Goal: Task Accomplishment & Management: Manage account settings

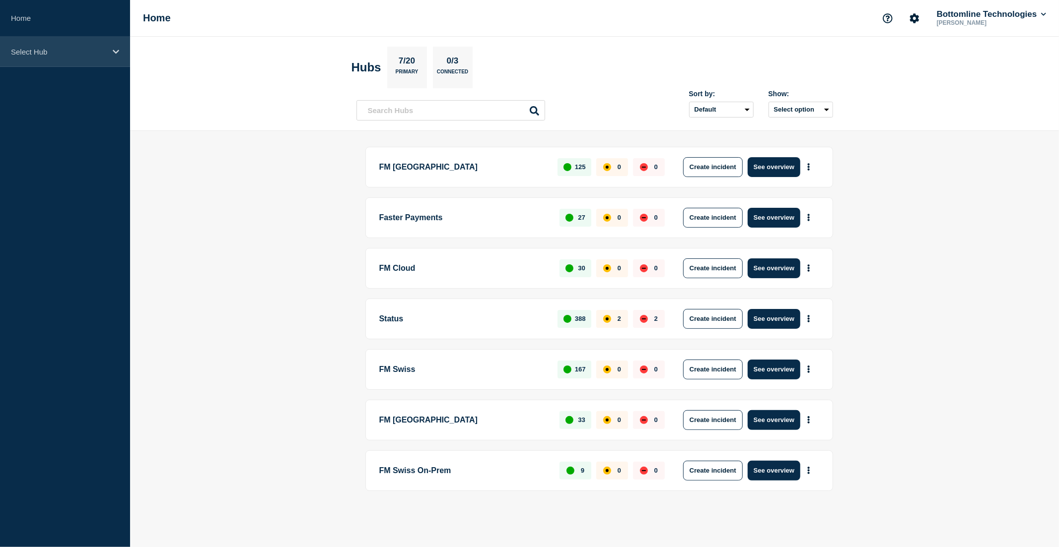
click at [68, 52] on p "Select Hub" at bounding box center [58, 52] width 95 height 8
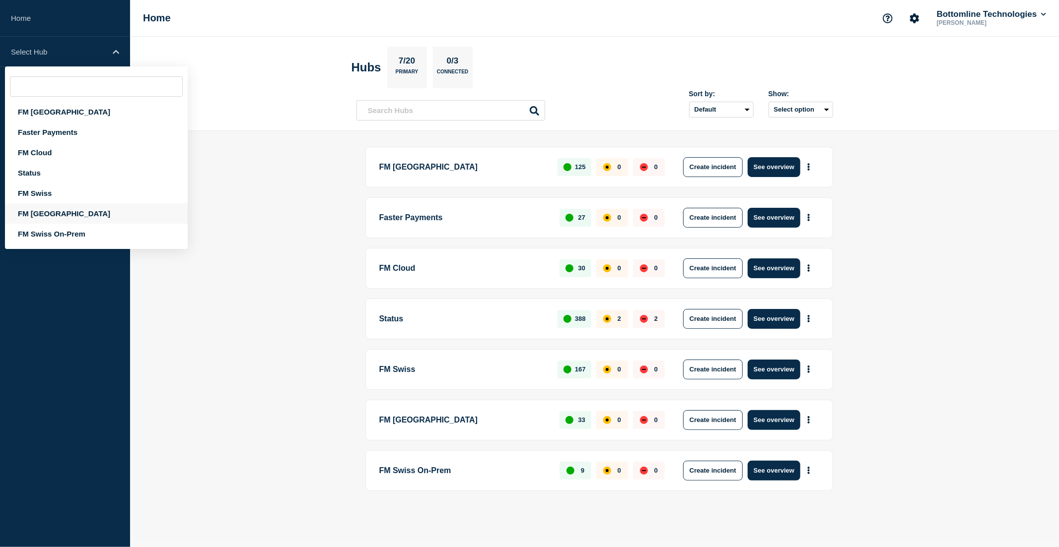
click at [54, 211] on div "FM Asia" at bounding box center [96, 214] width 183 height 20
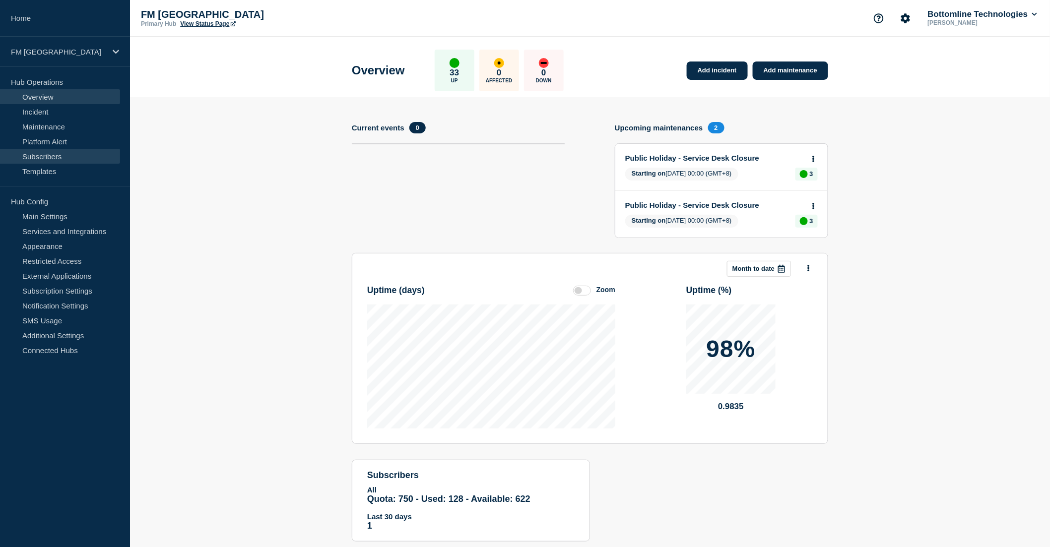
click at [52, 152] on link "Subscribers" at bounding box center [60, 156] width 120 height 15
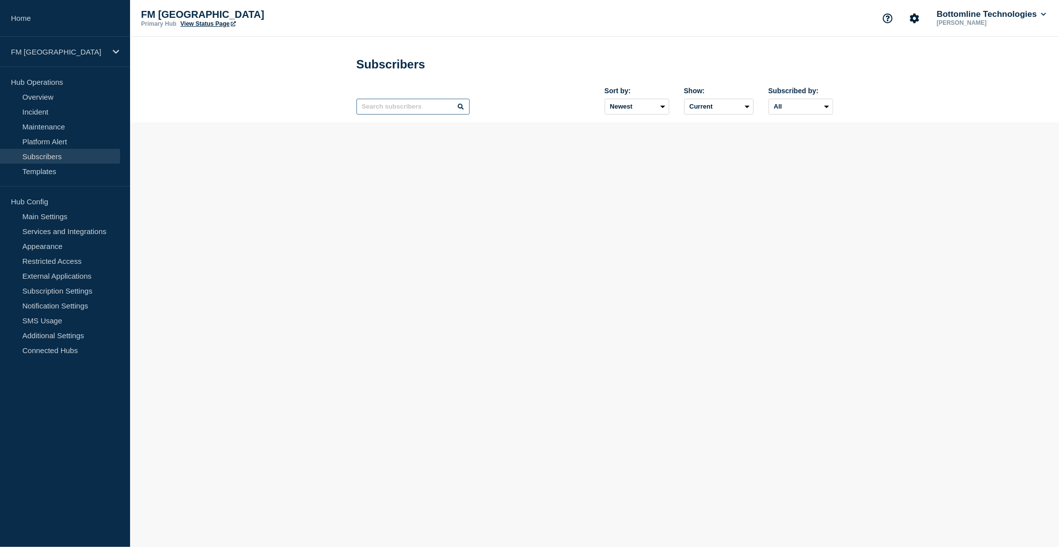
click at [393, 111] on input "text" at bounding box center [412, 107] width 113 height 16
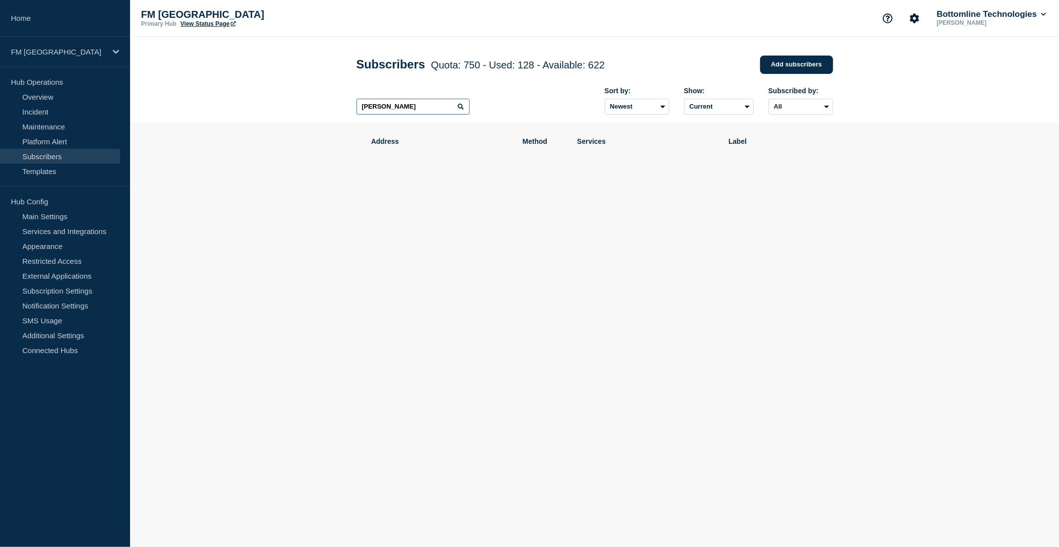
type input "fiser"
click at [87, 52] on p "FM Asia" at bounding box center [58, 52] width 95 height 8
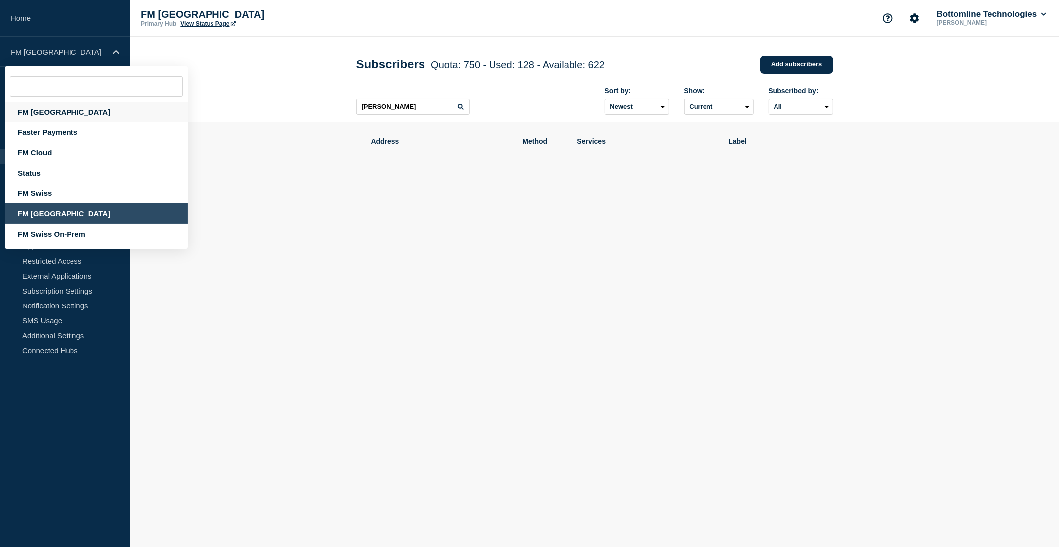
click at [60, 110] on div "FM [GEOGRAPHIC_DATA]" at bounding box center [96, 112] width 183 height 20
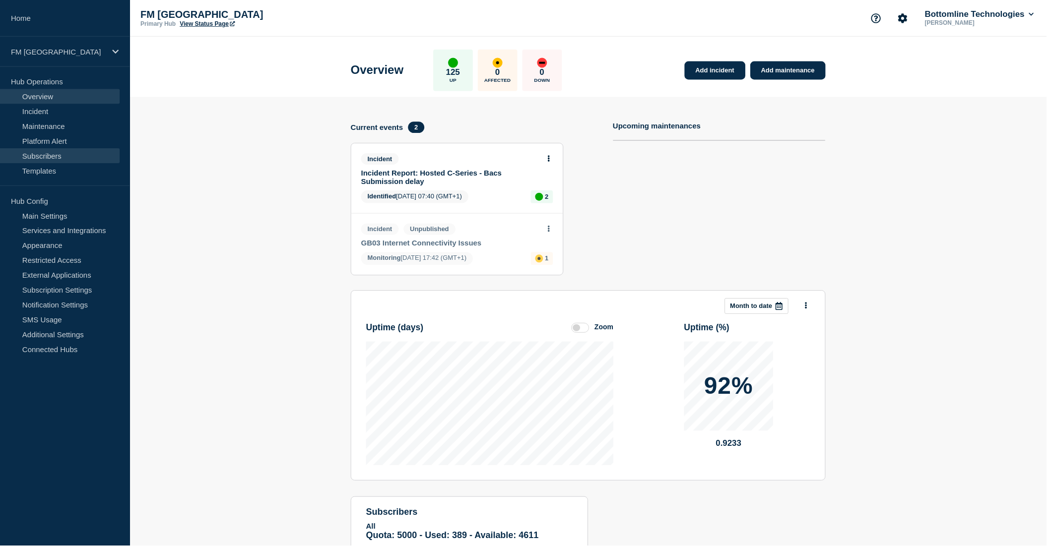
click at [60, 152] on link "Subscribers" at bounding box center [60, 156] width 120 height 15
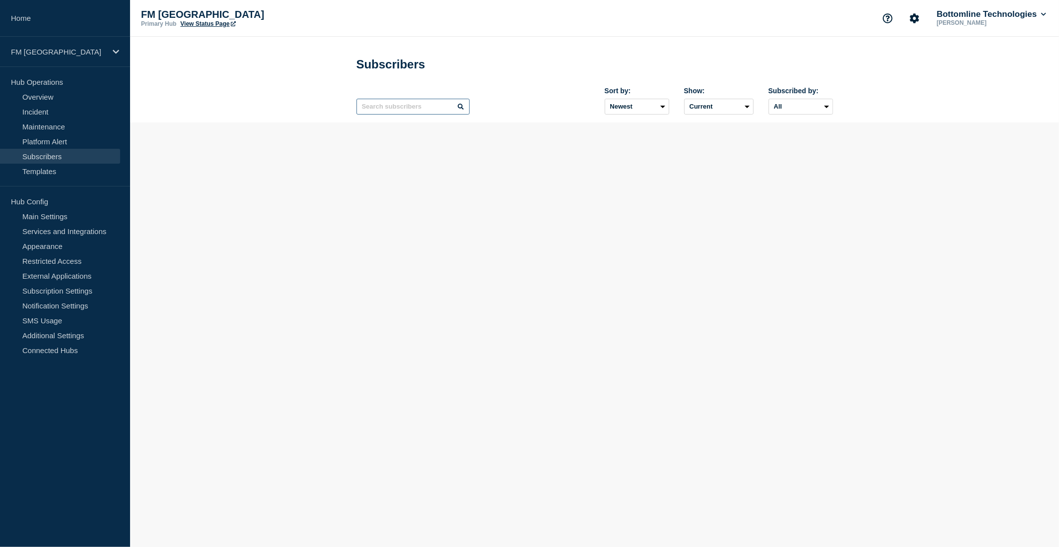
click at [379, 110] on input "text" at bounding box center [412, 107] width 113 height 16
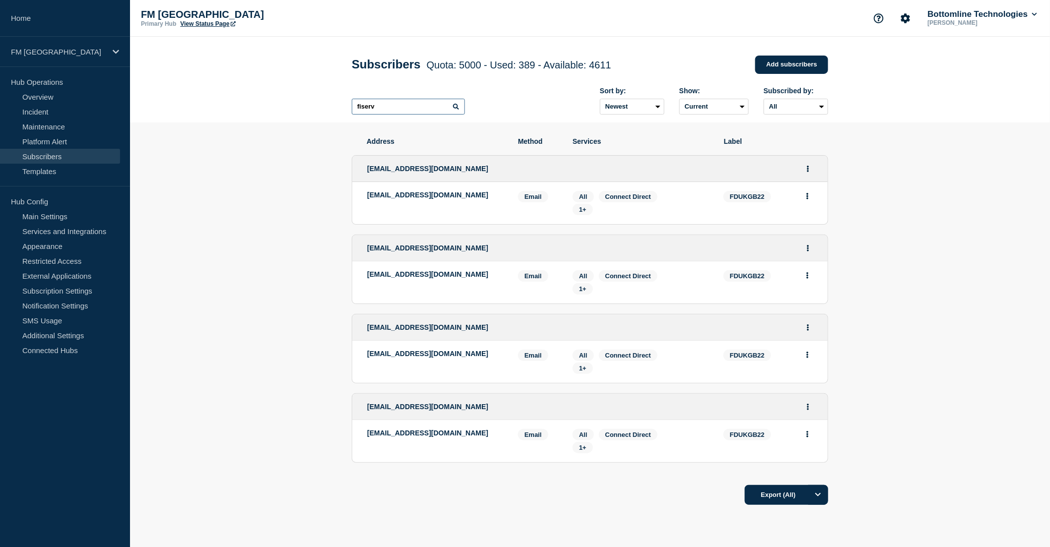
type input "fiserv"
click at [287, 375] on section "Address Method Services Label gcc-uki@fiserv.com gcc-uki@fiserv.com Email Email…" at bounding box center [590, 352] width 920 height 458
click at [202, 166] on section "Address Method Services Label gcc-uki@fiserv.com gcc-uki@fiserv.com Email Email…" at bounding box center [590, 352] width 920 height 458
drag, startPoint x: 501, startPoint y: 432, endPoint x: 364, endPoint y: 440, distance: 137.3
click at [364, 440] on li "emea_operations_support@fiserv.com Email Email: emea_operations_support@fiserv.…" at bounding box center [590, 441] width 476 height 42
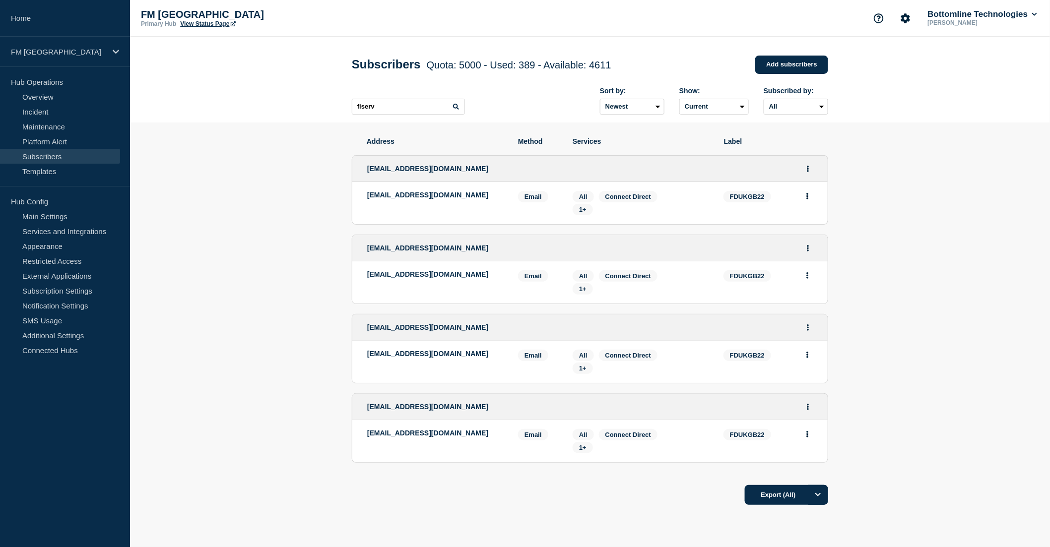
copy p "emea_operations_support@fiserv.com"
drag, startPoint x: 460, startPoint y: 252, endPoint x: 360, endPoint y: 251, distance: 100.3
click at [360, 251] on div "[EMAIL_ADDRESS][DOMAIN_NAME]" at bounding box center [590, 248] width 476 height 26
copy span "[EMAIL_ADDRESS][DOMAIN_NAME]"
drag, startPoint x: 470, startPoint y: 275, endPoint x: 360, endPoint y: 276, distance: 109.7
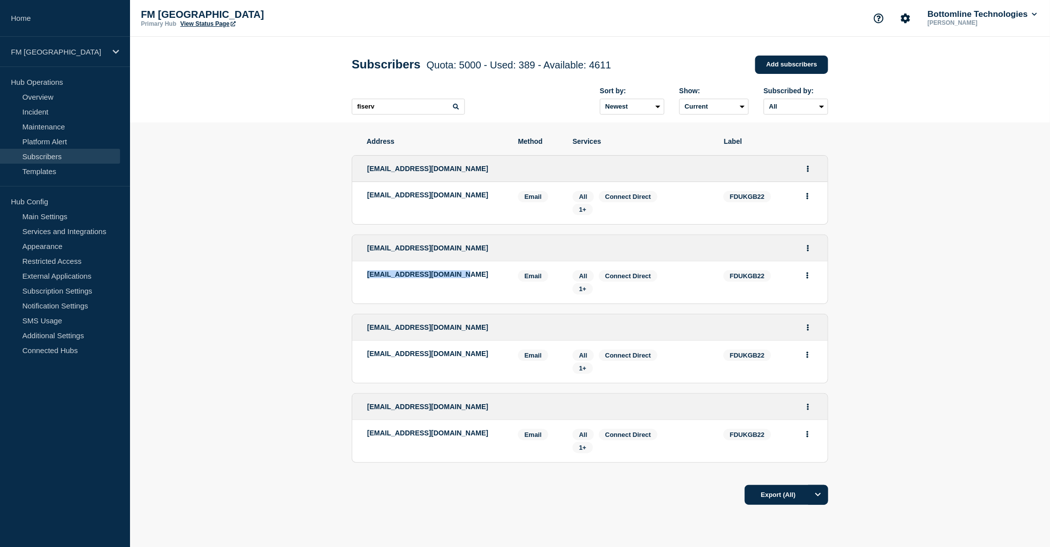
click at [360, 276] on li "acqsettleteam@fiserv.com Email Email: acqsettleteam@fiserv.com FDUKGB22 Service…" at bounding box center [590, 283] width 476 height 42
copy p "[EMAIL_ADDRESS][DOMAIN_NAME]"
click at [581, 291] on span "1+" at bounding box center [582, 288] width 7 height 7
click at [999, 245] on section "Address Method Services Label gcc-uki@fiserv.com gcc-uki@fiserv.com Email Email…" at bounding box center [590, 352] width 920 height 458
click at [585, 366] on span "1+" at bounding box center [582, 368] width 7 height 7
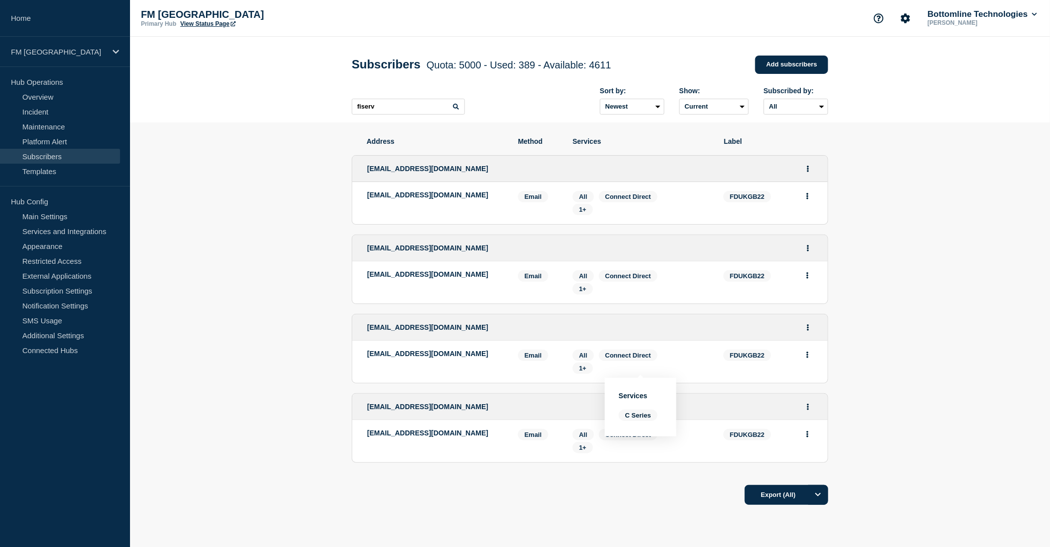
click at [1007, 345] on section "Address Method Services Label gcc-uki@fiserv.com gcc-uki@fiserv.com Email Email…" at bounding box center [590, 352] width 920 height 458
click at [808, 406] on icon "Actions" at bounding box center [809, 407] width 2 height 6
click at [809, 447] on button "Delete" at bounding box center [808, 447] width 19 height 7
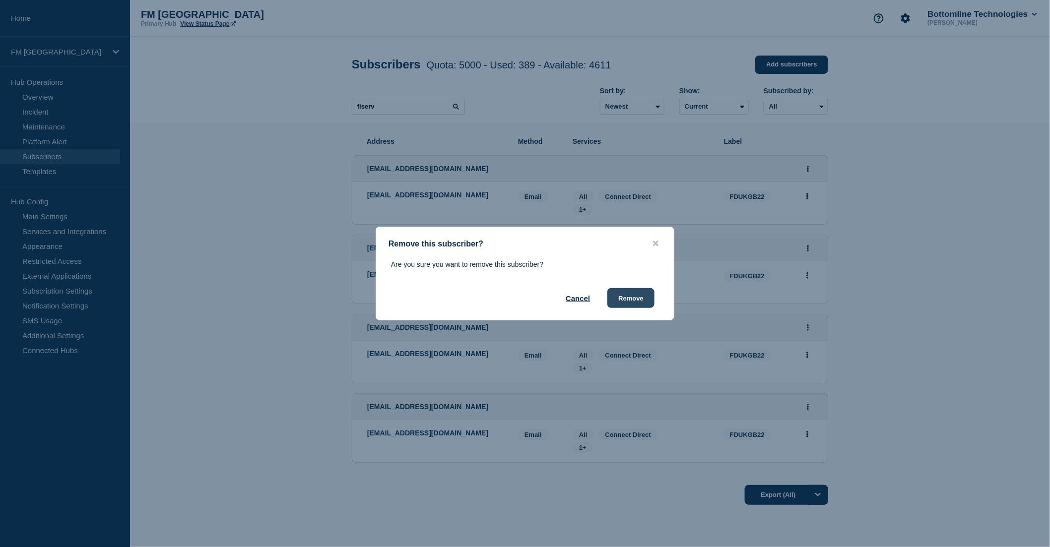
click at [637, 298] on button "Remove" at bounding box center [631, 298] width 47 height 20
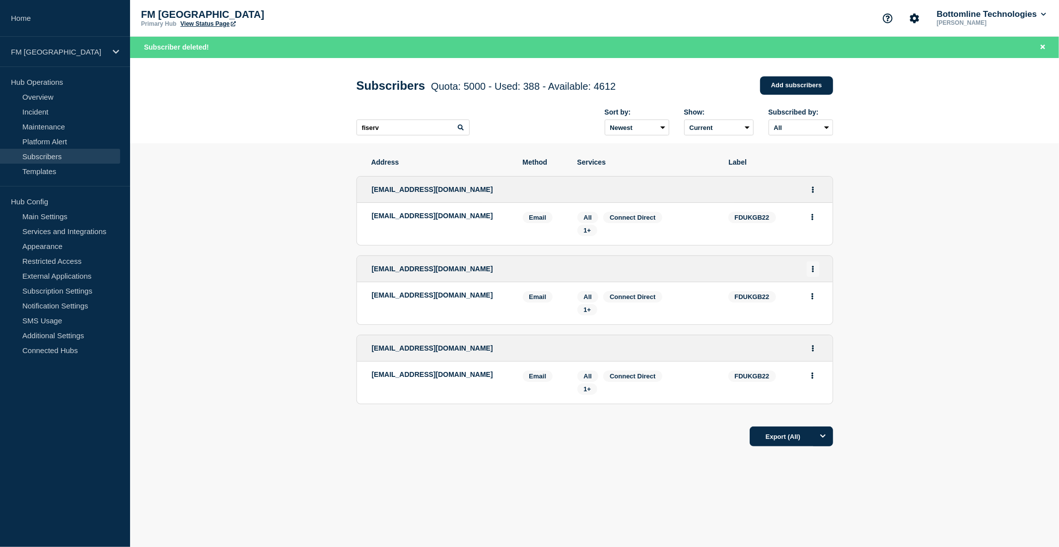
click at [809, 269] on button "Actions" at bounding box center [813, 269] width 12 height 15
click at [810, 296] on link "Edit" at bounding box center [809, 296] width 11 height 7
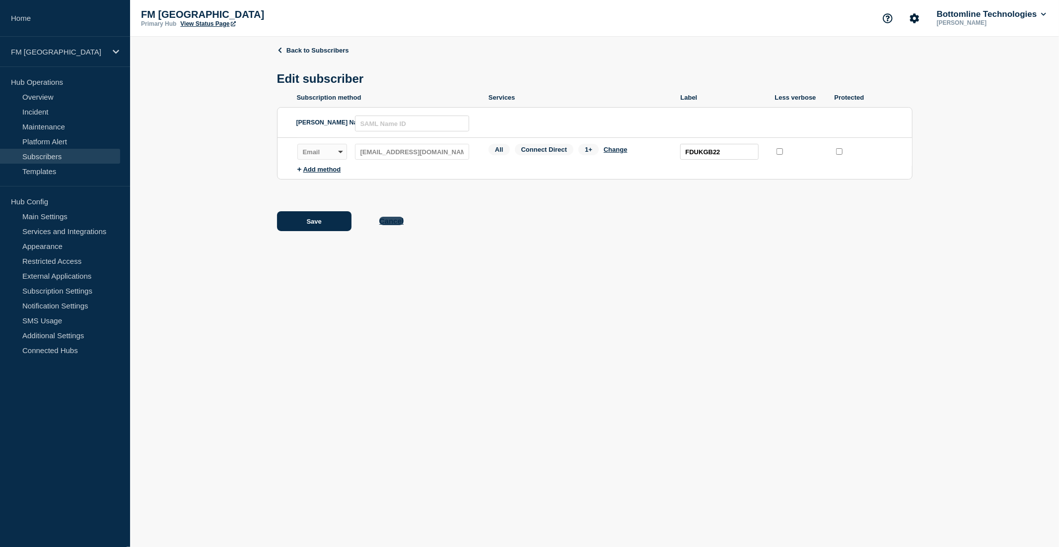
click at [396, 222] on button "Cancel" at bounding box center [391, 221] width 24 height 8
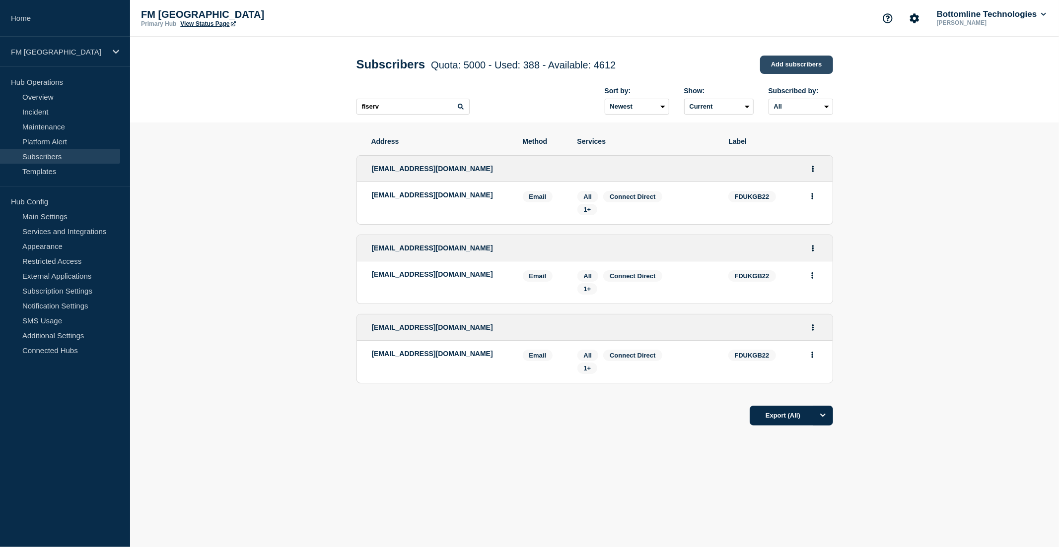
click at [792, 67] on link "Add subscribers" at bounding box center [796, 65] width 73 height 18
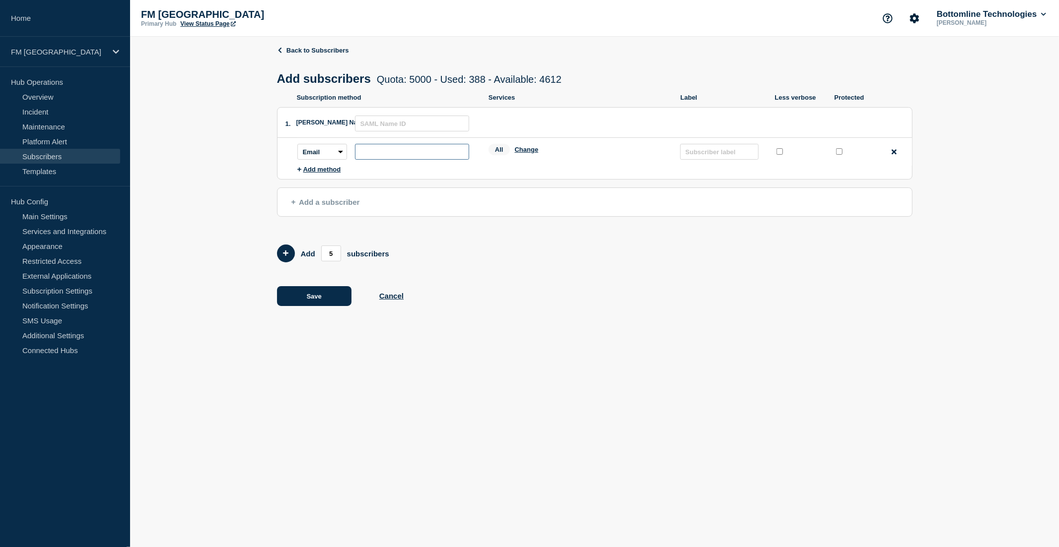
click at [374, 149] on input "subscription-address" at bounding box center [412, 152] width 114 height 16
paste input "[EMAIL_ADDRESS][DOMAIN_NAME]"
type input "[EMAIL_ADDRESS][DOMAIN_NAME]"
click at [531, 151] on button "Change" at bounding box center [527, 149] width 24 height 7
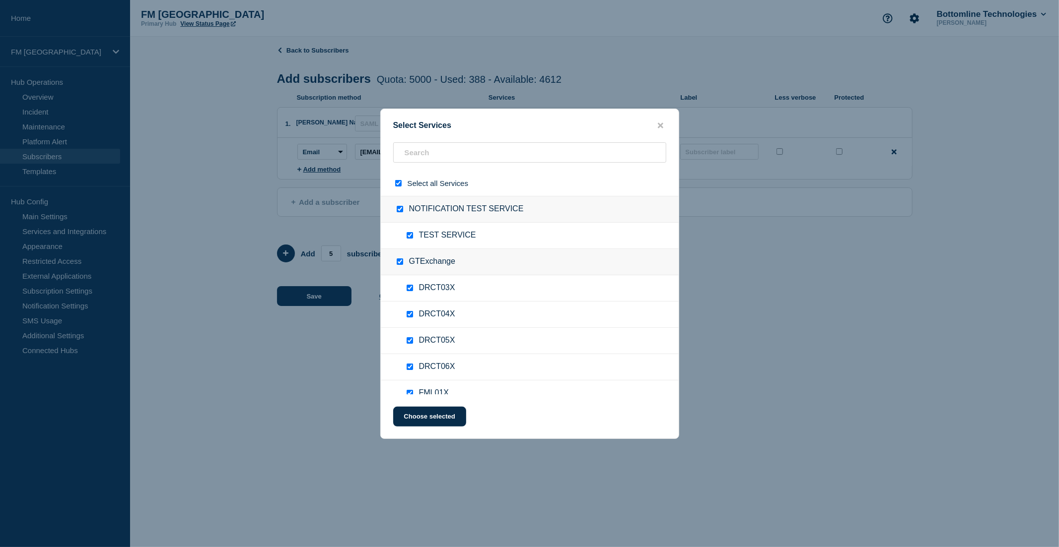
click at [397, 182] on input "select all checkbox" at bounding box center [398, 183] width 6 height 6
checkbox input "false"
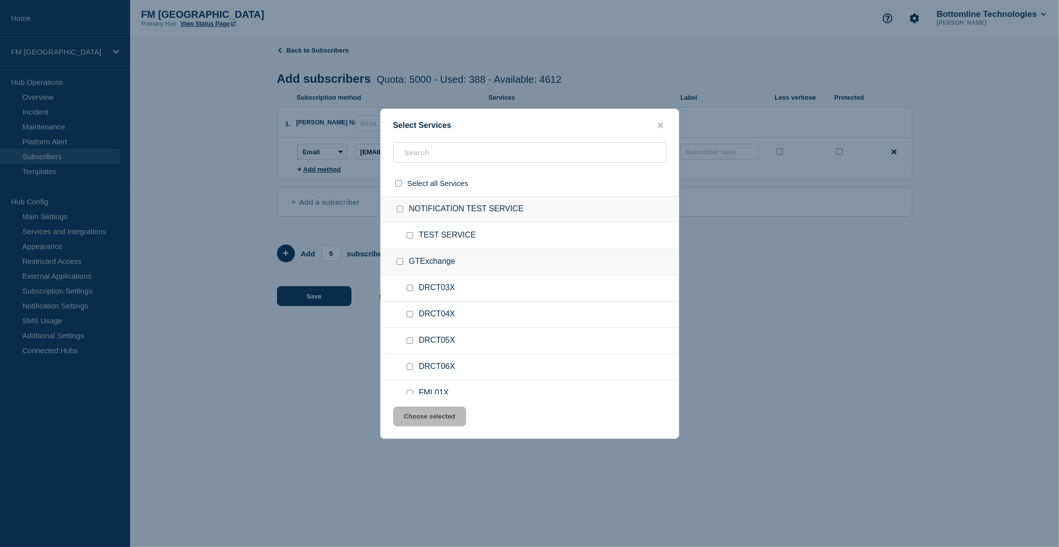
checkbox input "false"
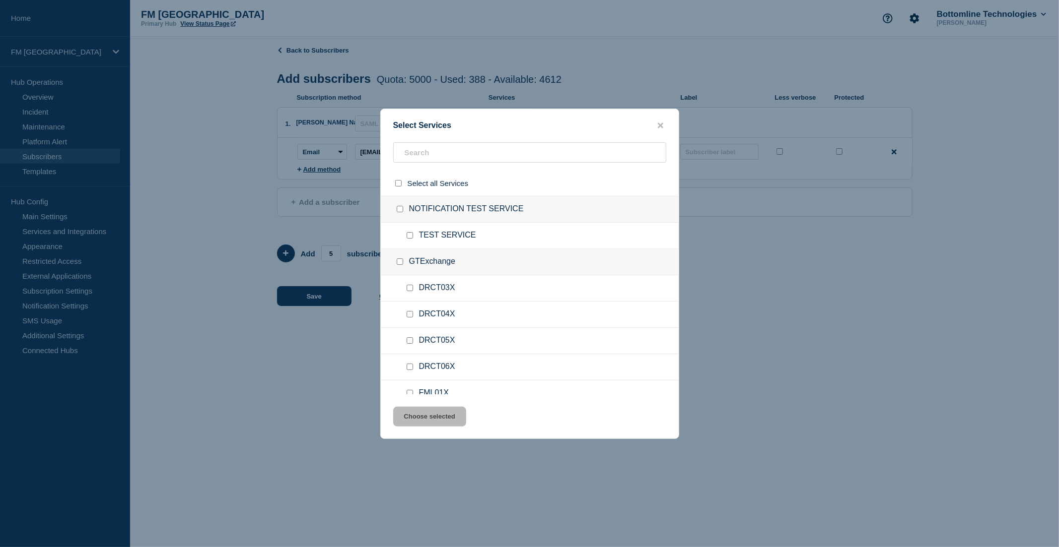
checkbox input "false"
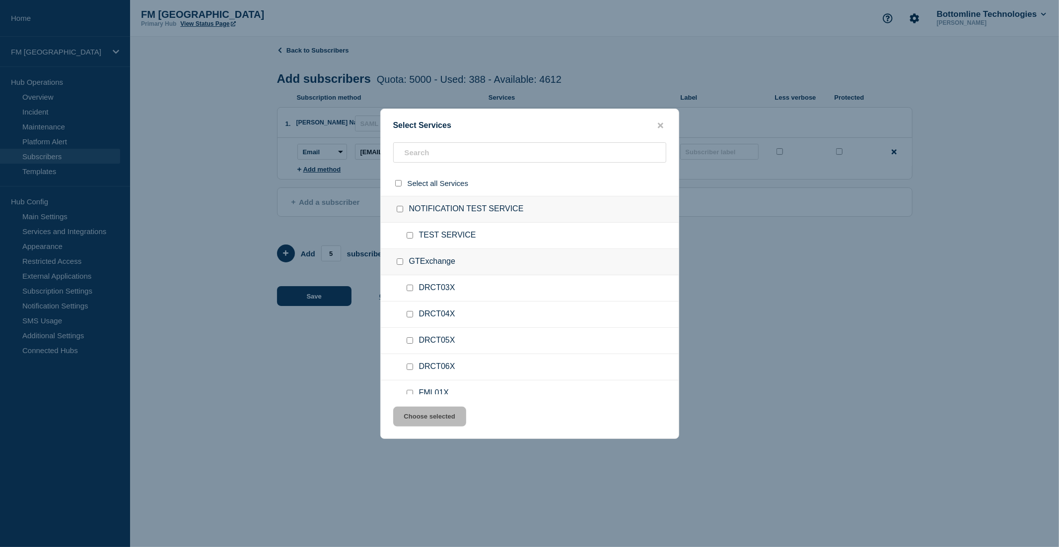
checkbox input "false"
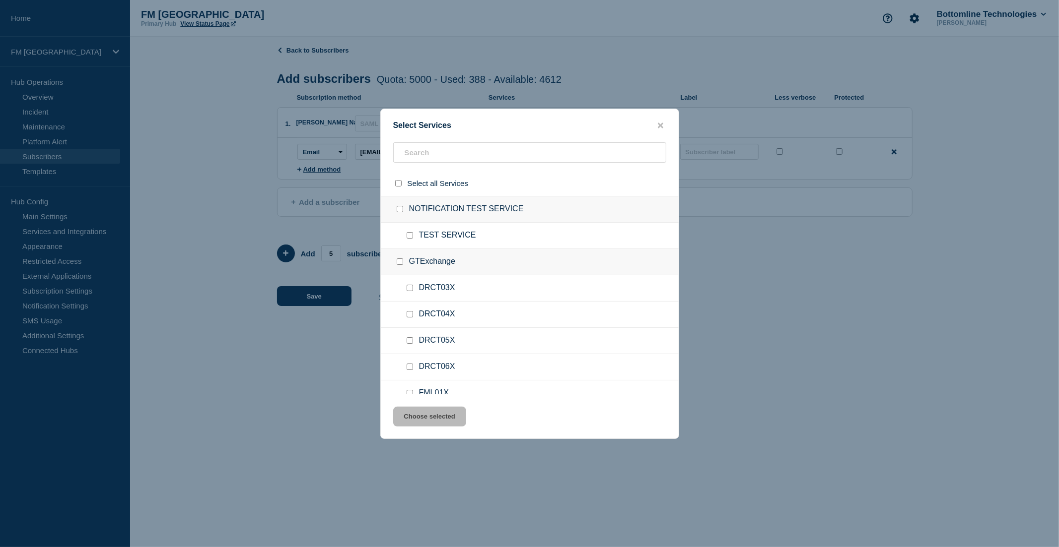
checkbox input "false"
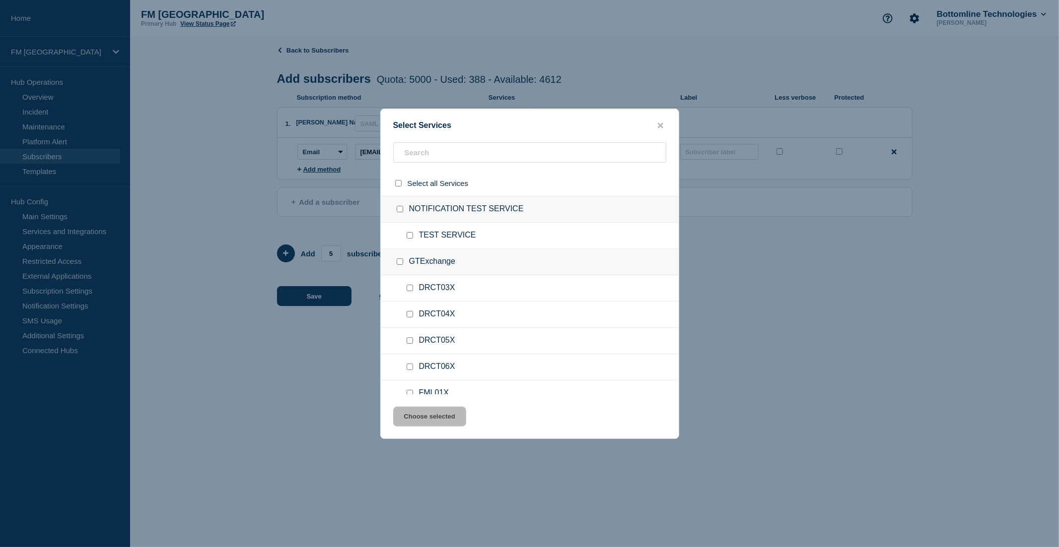
checkbox input "false"
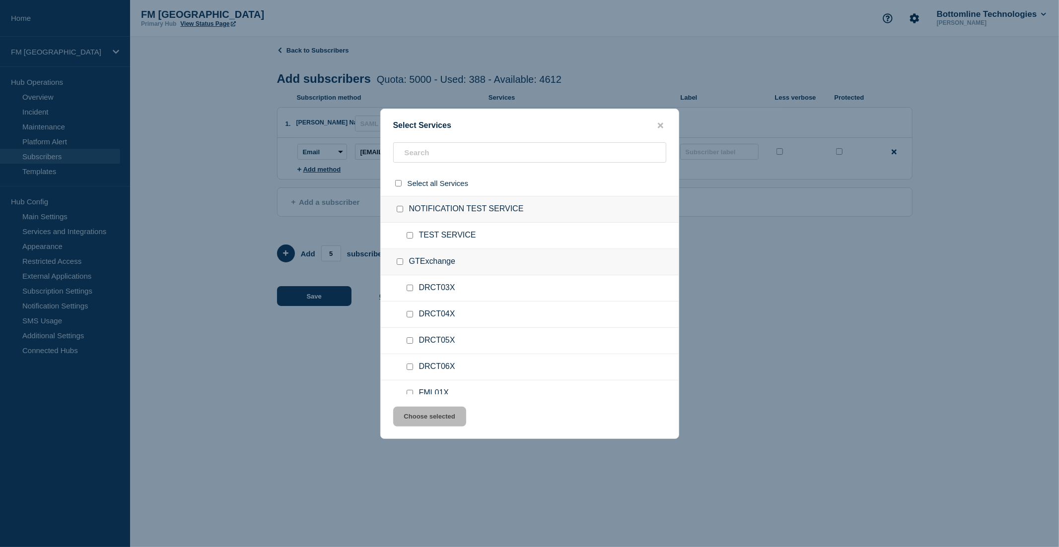
checkbox input "false"
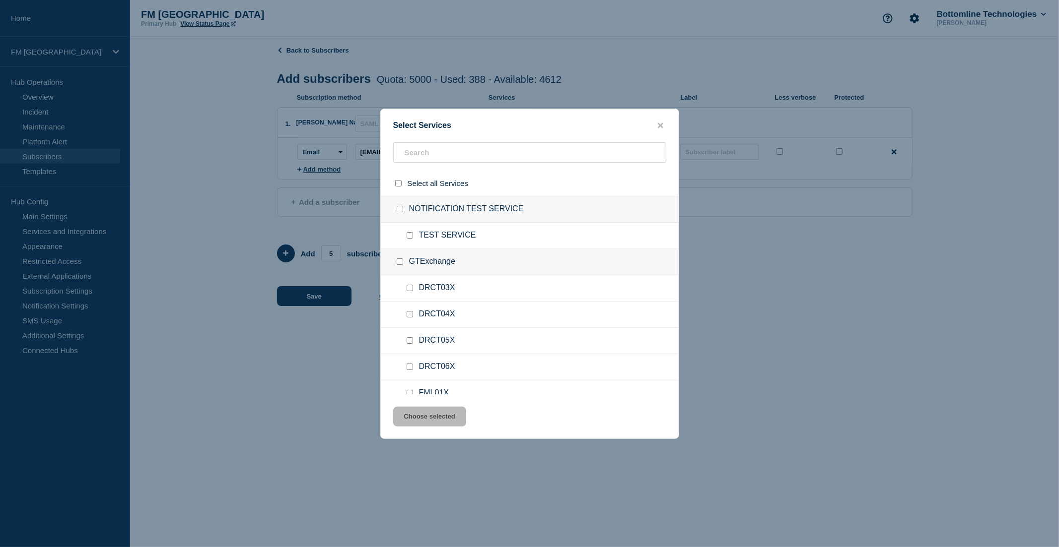
checkbox input "false"
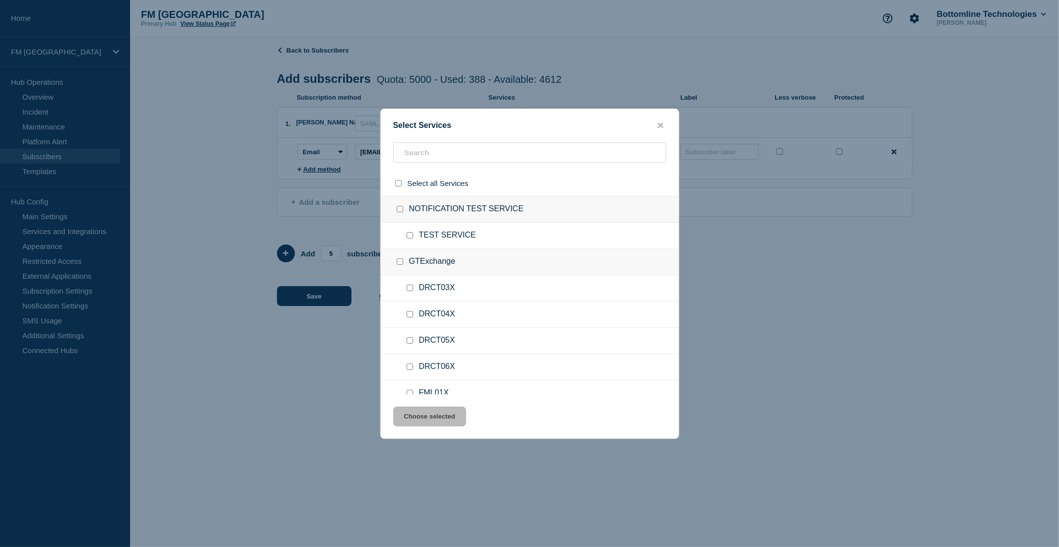
checkbox input "false"
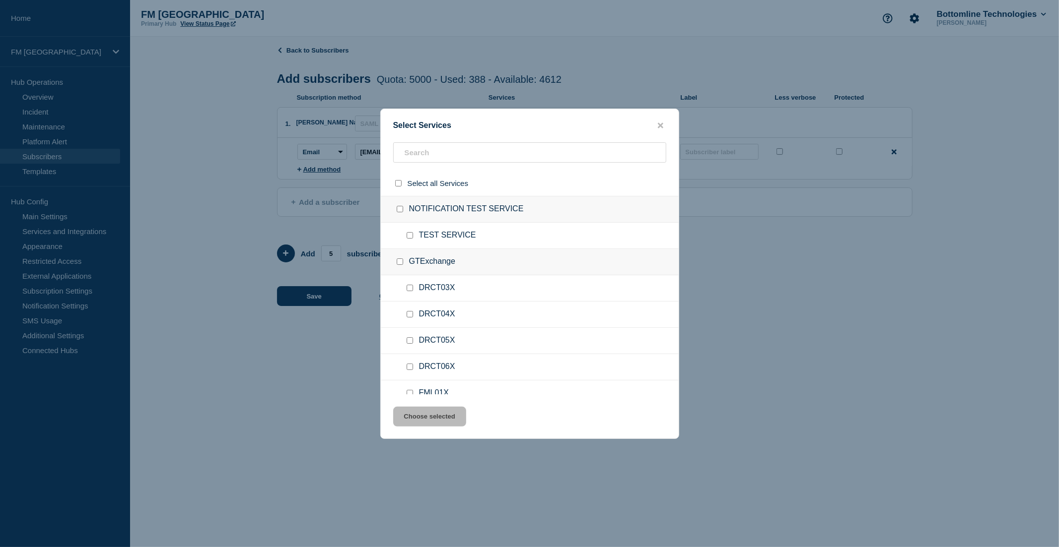
checkbox input "false"
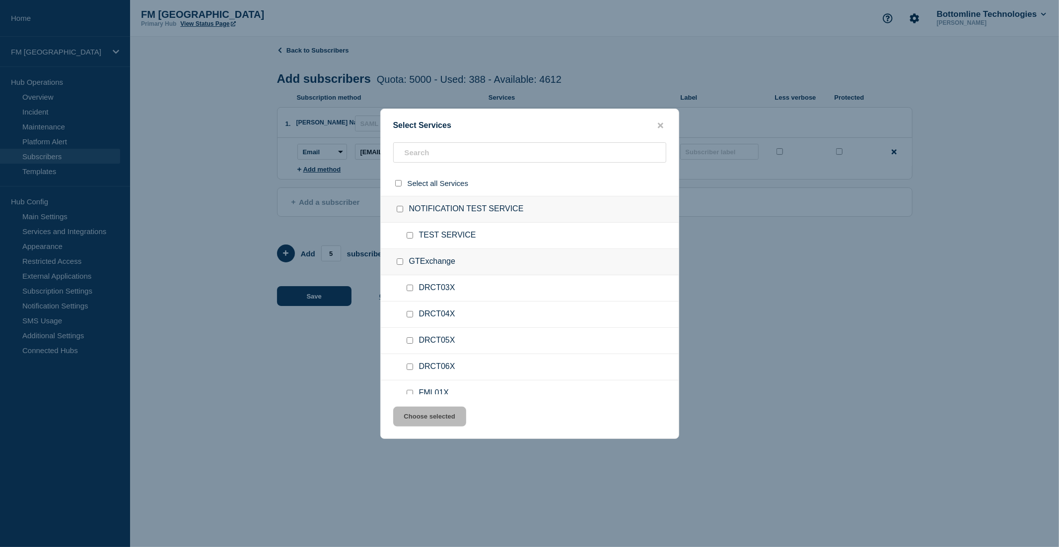
checkbox input "false"
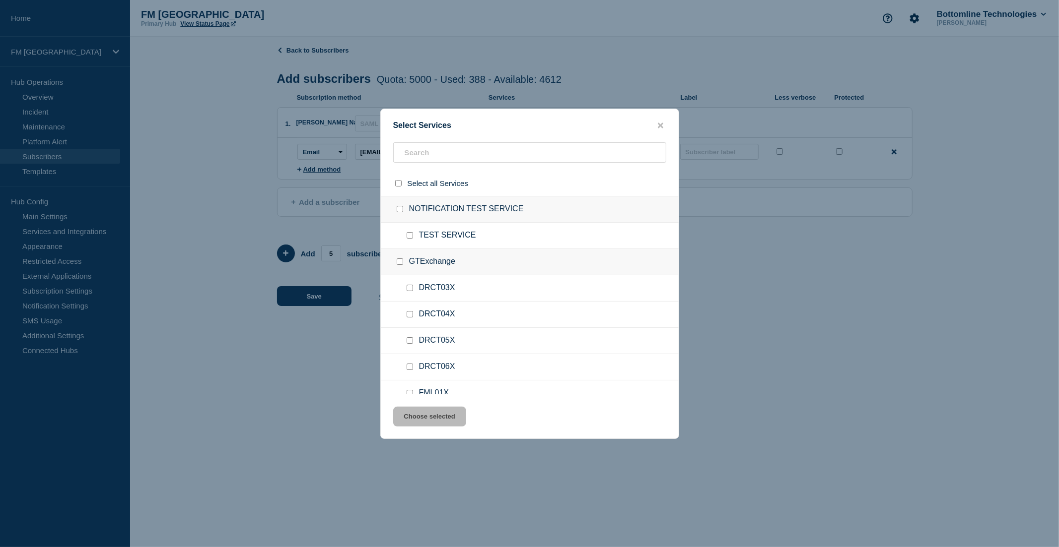
checkbox input "false"
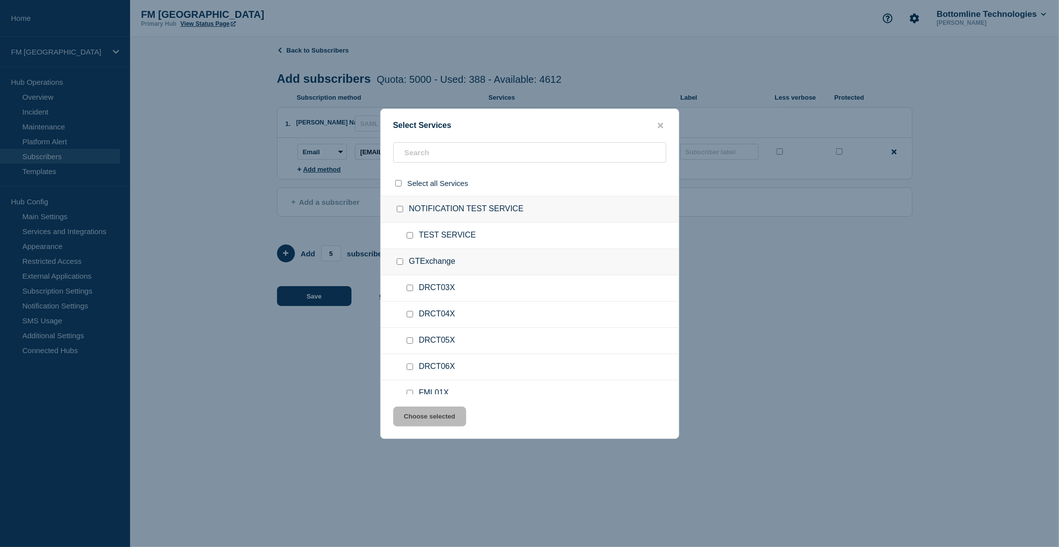
checkbox input "false"
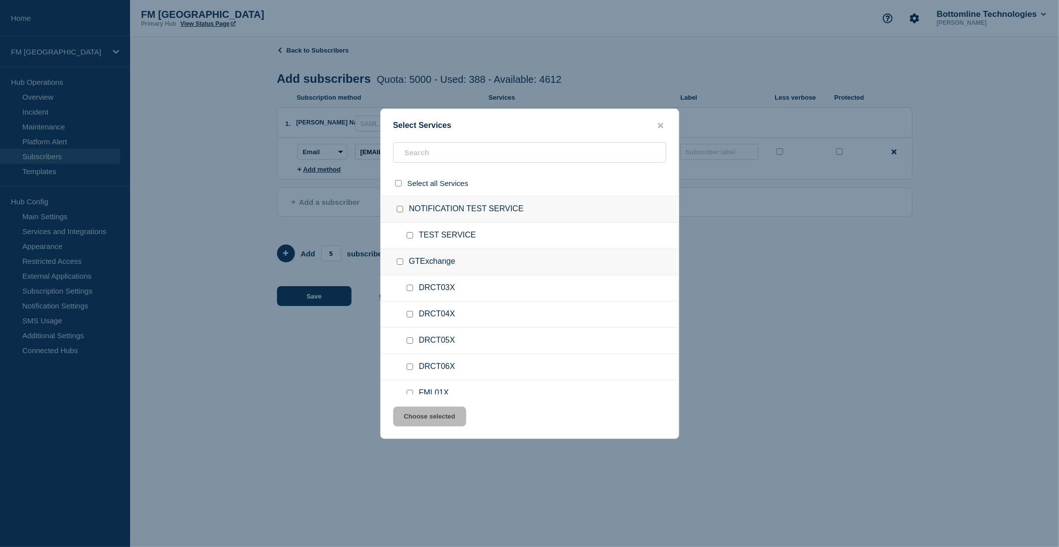
checkbox input "false"
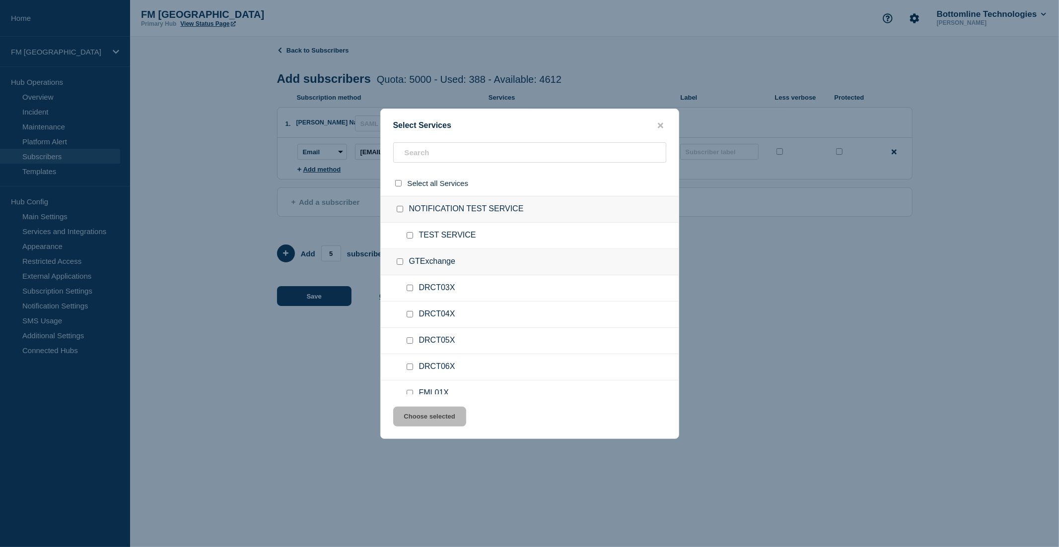
checkbox input "false"
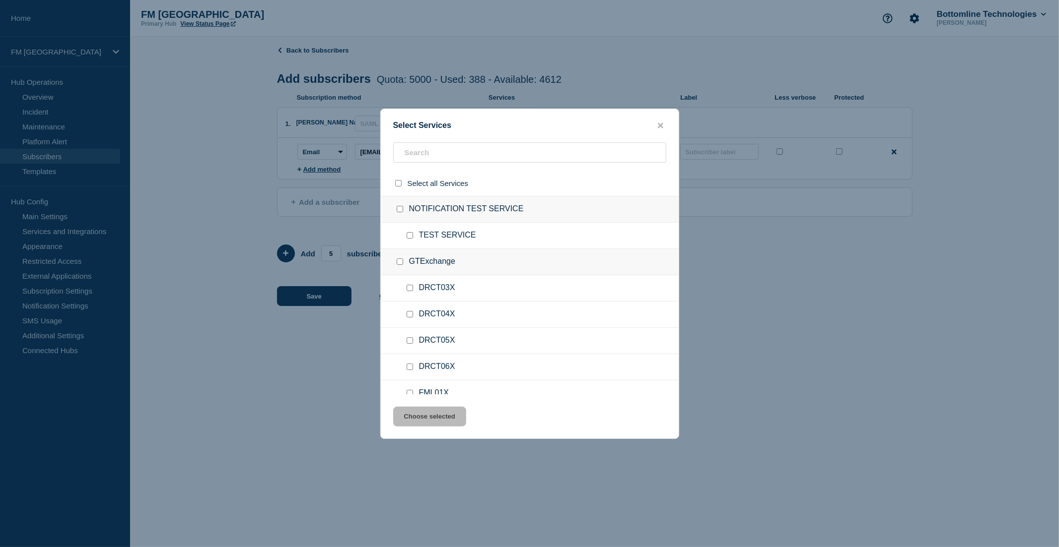
checkbox input "false"
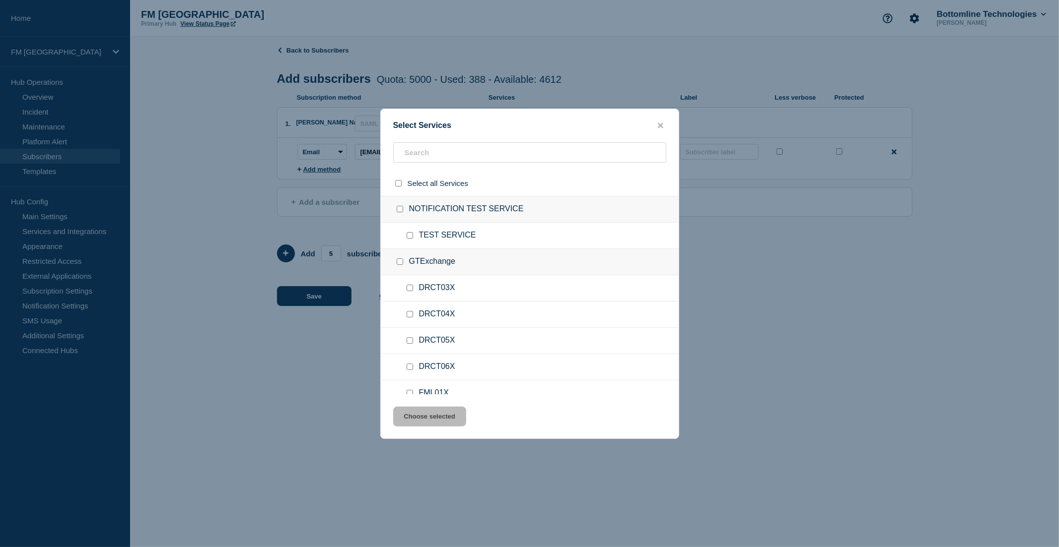
checkbox input "false"
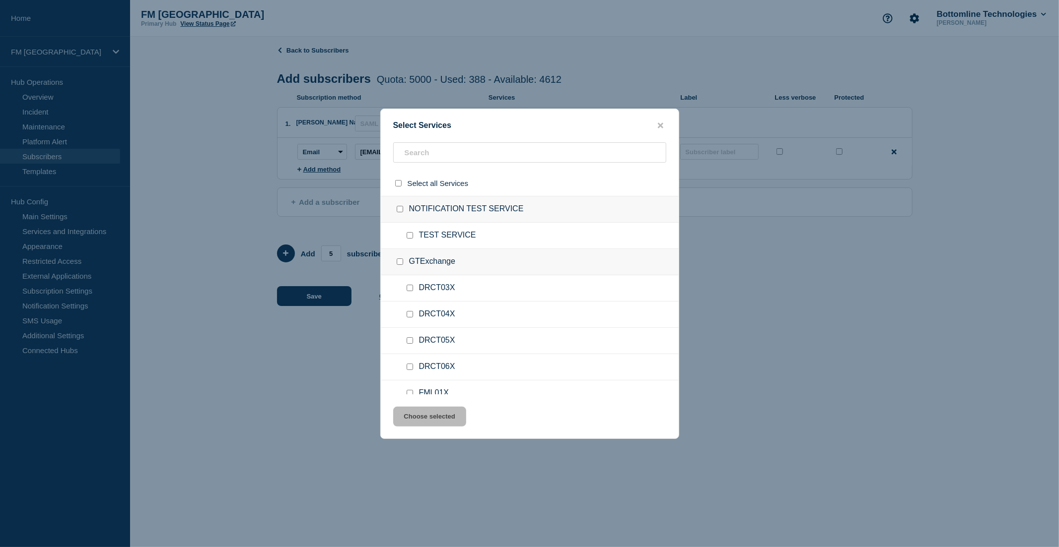
checkbox input "false"
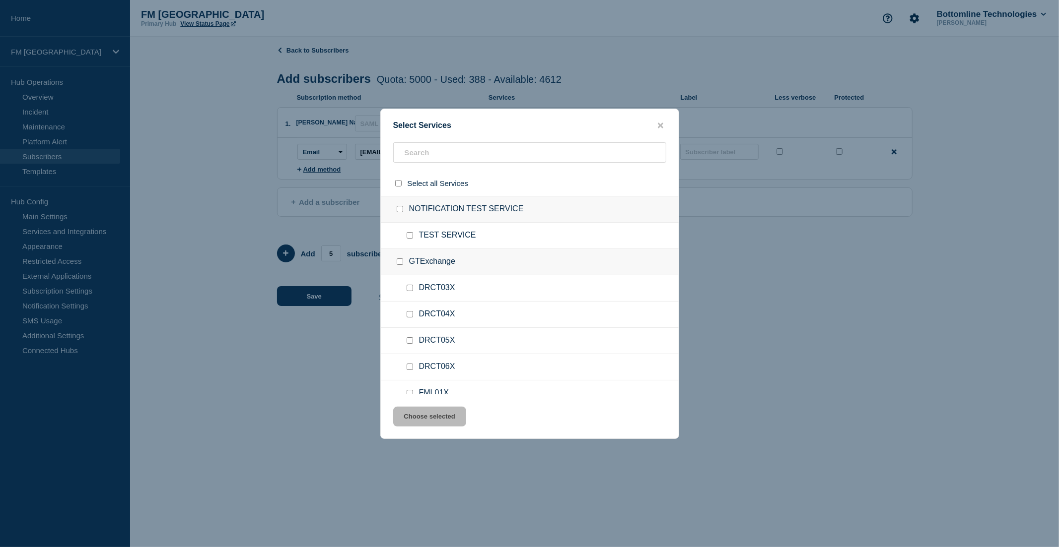
checkbox input "false"
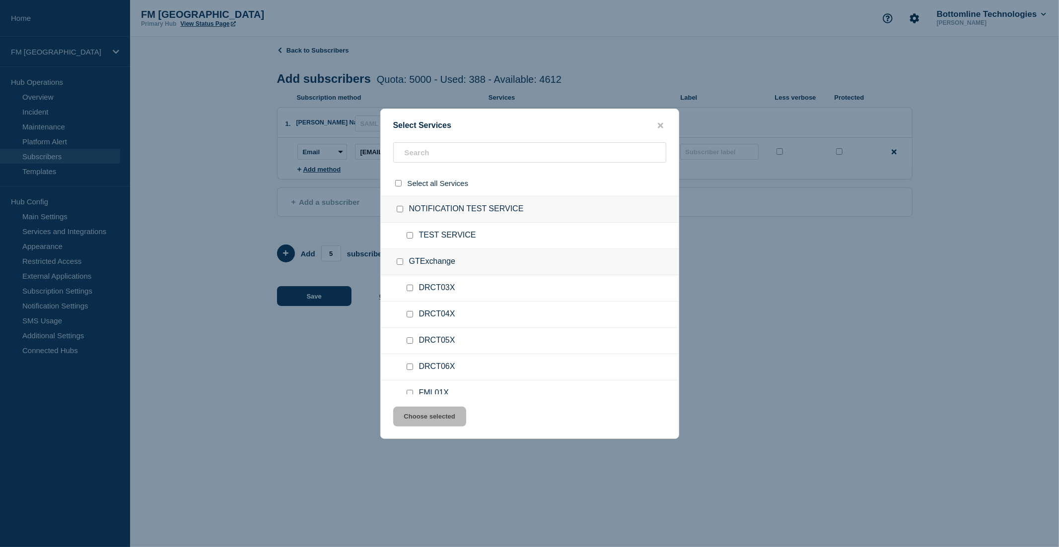
checkbox input "false"
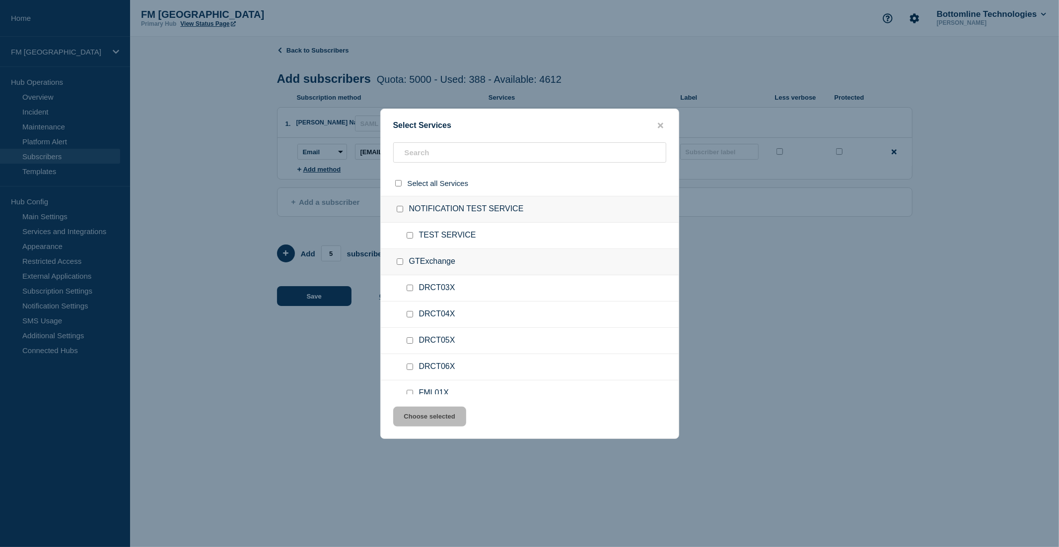
checkbox input "false"
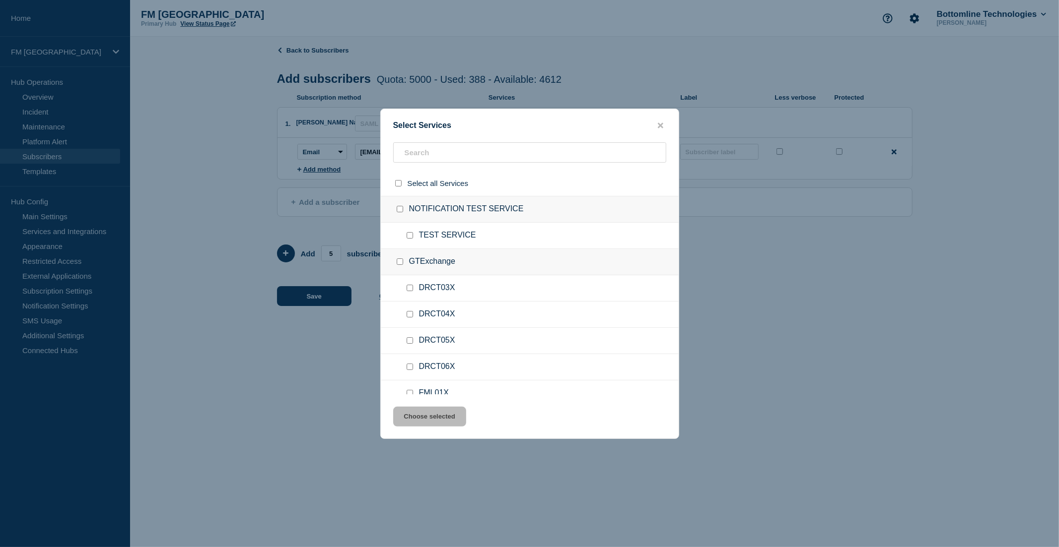
checkbox input "false"
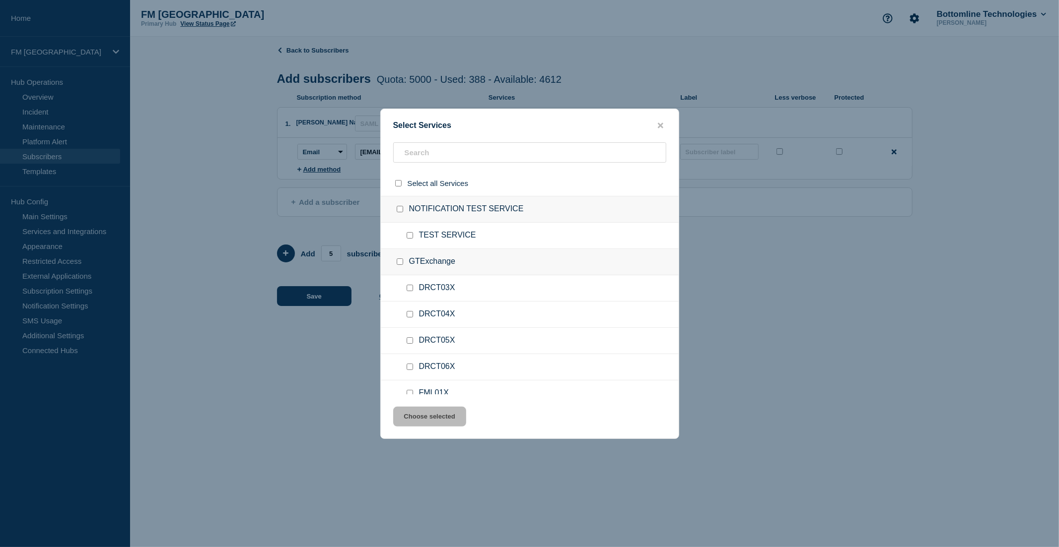
checkbox input "false"
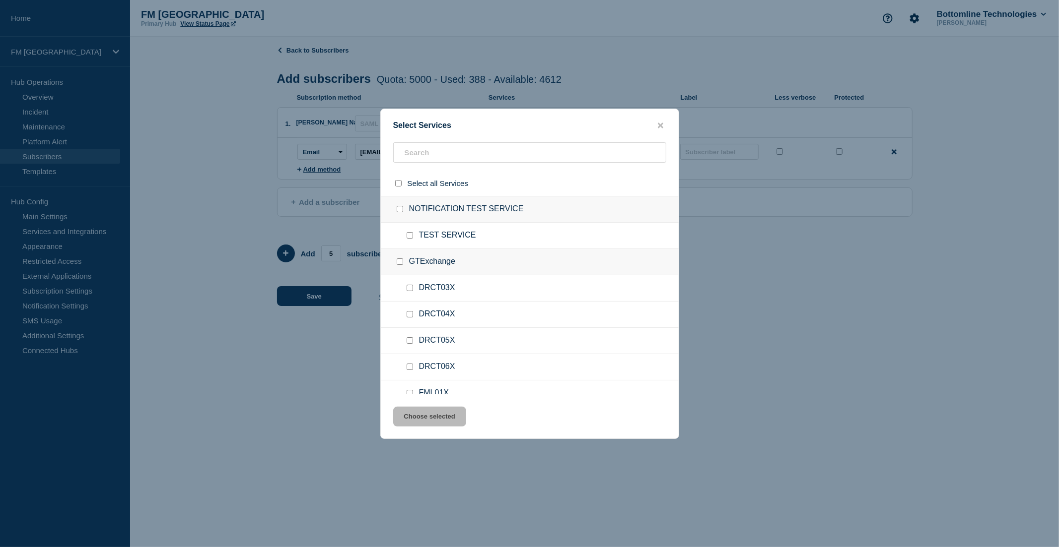
checkbox input "false"
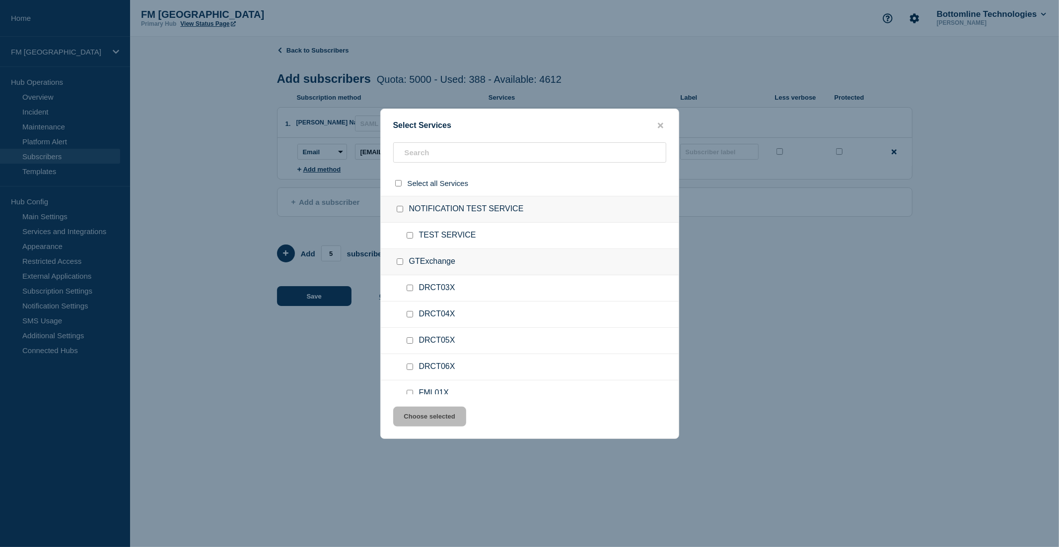
checkbox input "false"
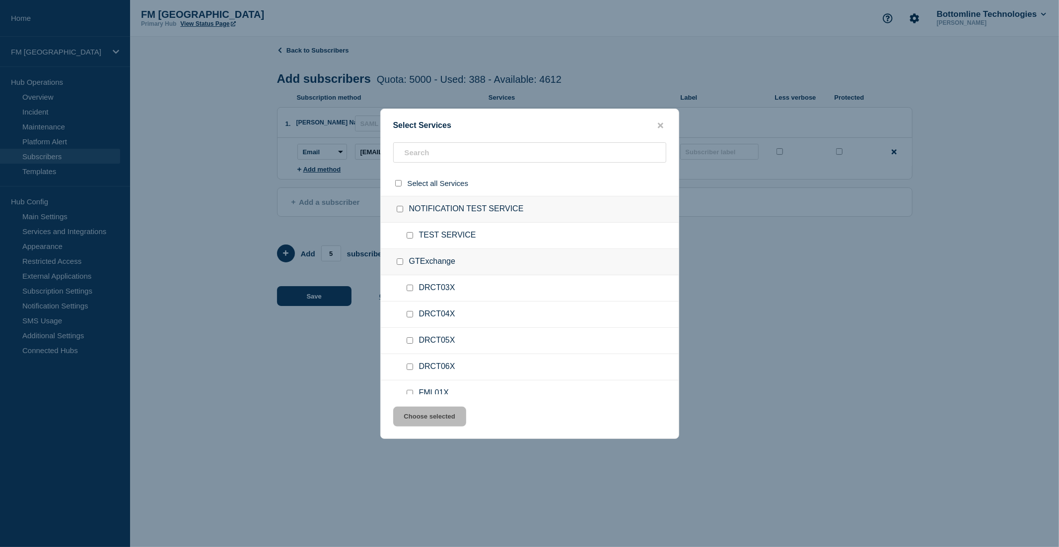
checkbox input "false"
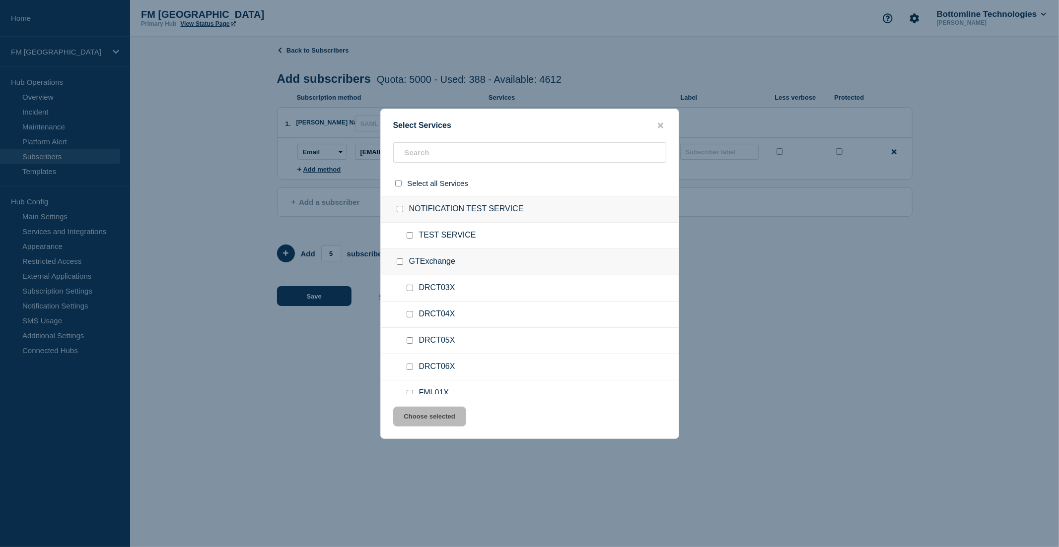
checkbox input "false"
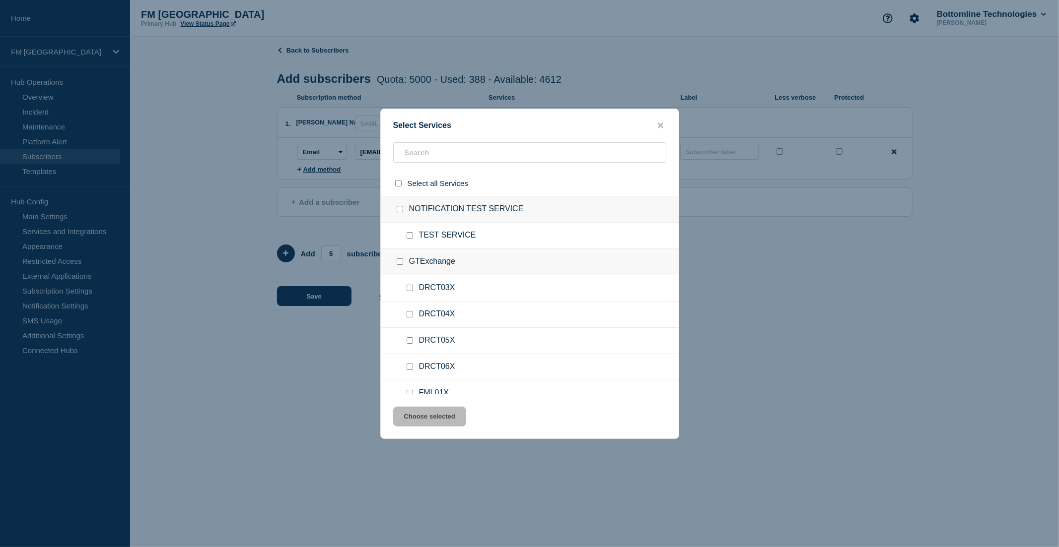
checkbox input "false"
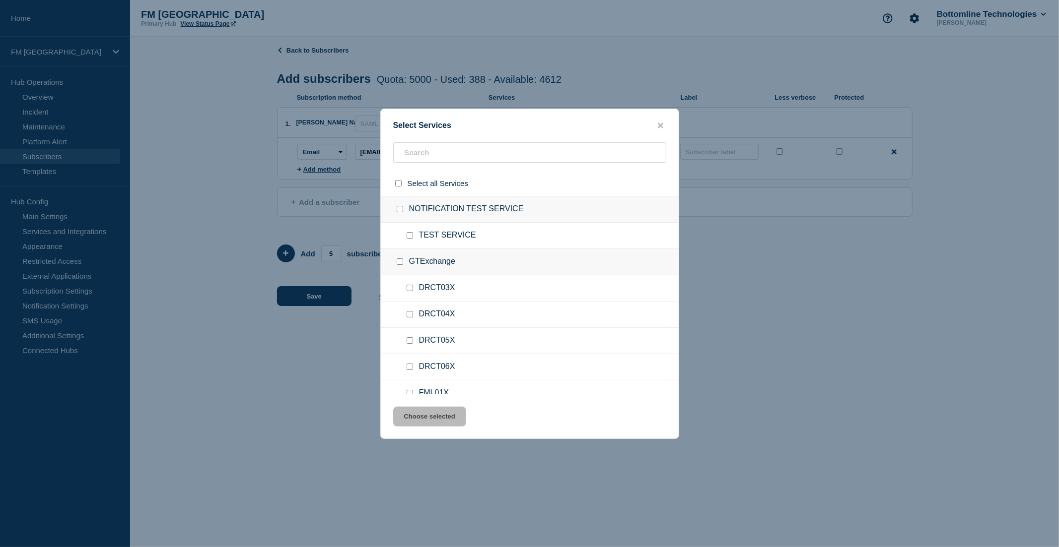
checkbox input "false"
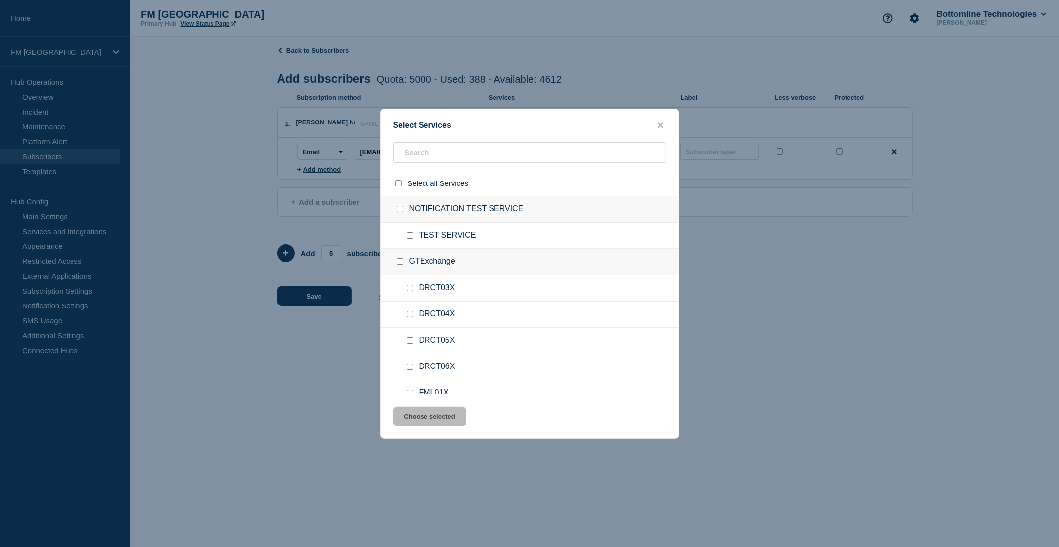
checkbox input "false"
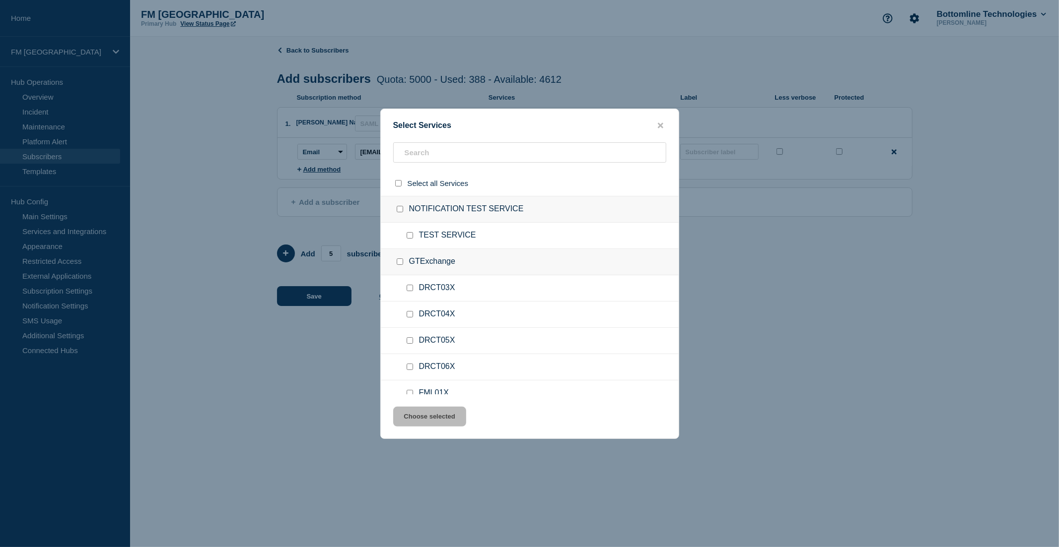
checkbox input "false"
click at [424, 160] on input "text" at bounding box center [529, 152] width 273 height 20
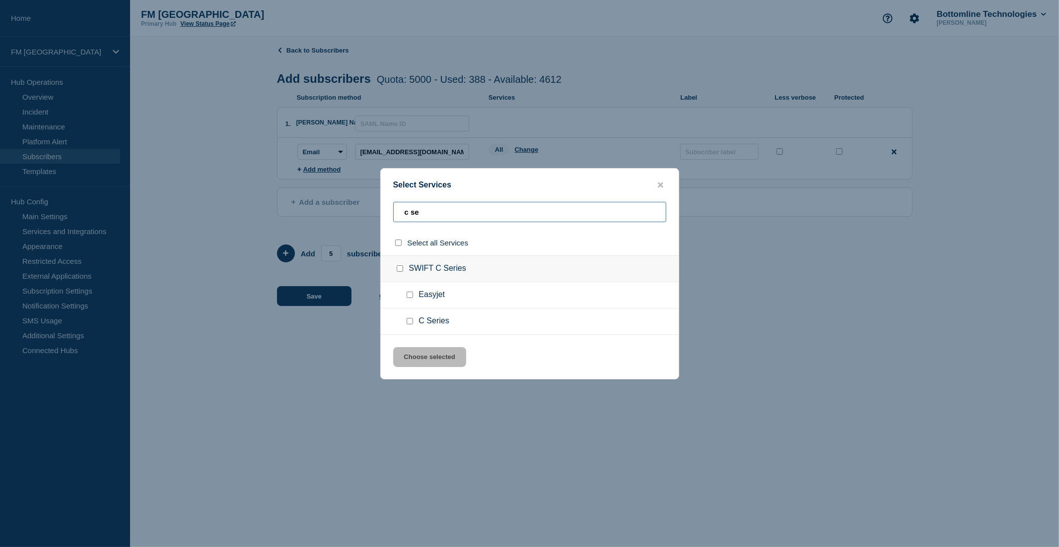
type input "c se"
click at [408, 321] on input "C Series checkbox" at bounding box center [410, 321] width 6 height 6
checkbox input "true"
drag, startPoint x: 437, startPoint y: 215, endPoint x: 371, endPoint y: 213, distance: 65.5
click at [371, 213] on div "Select Services c se Select all Services SWIFT C Series Easyjet C Series Choose…" at bounding box center [529, 273] width 1059 height 547
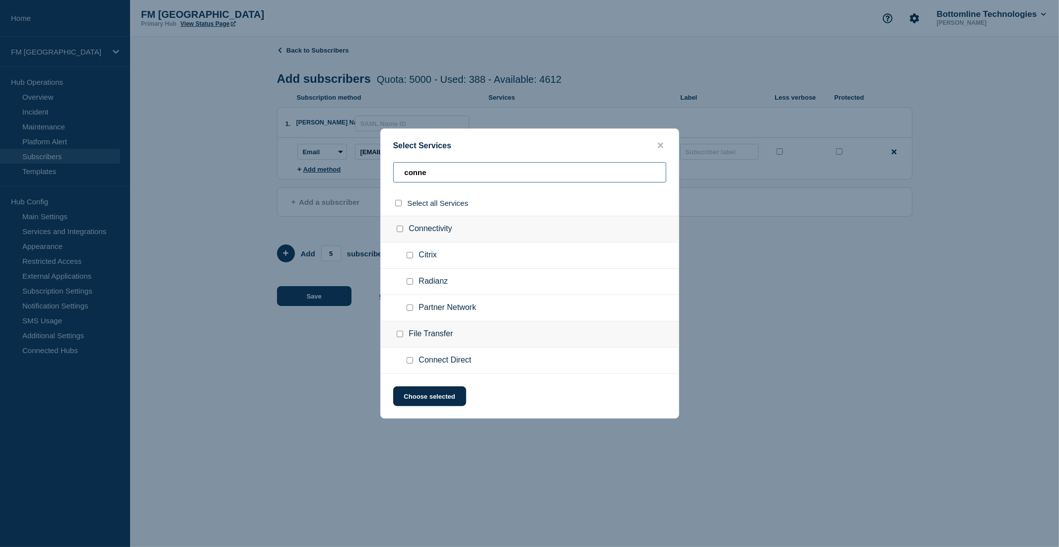
type input "conne"
click at [409, 364] on input "Connect Direct checkbox" at bounding box center [410, 360] width 6 height 6
checkbox input "true"
click at [437, 174] on input "conne" at bounding box center [529, 172] width 273 height 20
drag, startPoint x: 490, startPoint y: 178, endPoint x: 359, endPoint y: 178, distance: 130.5
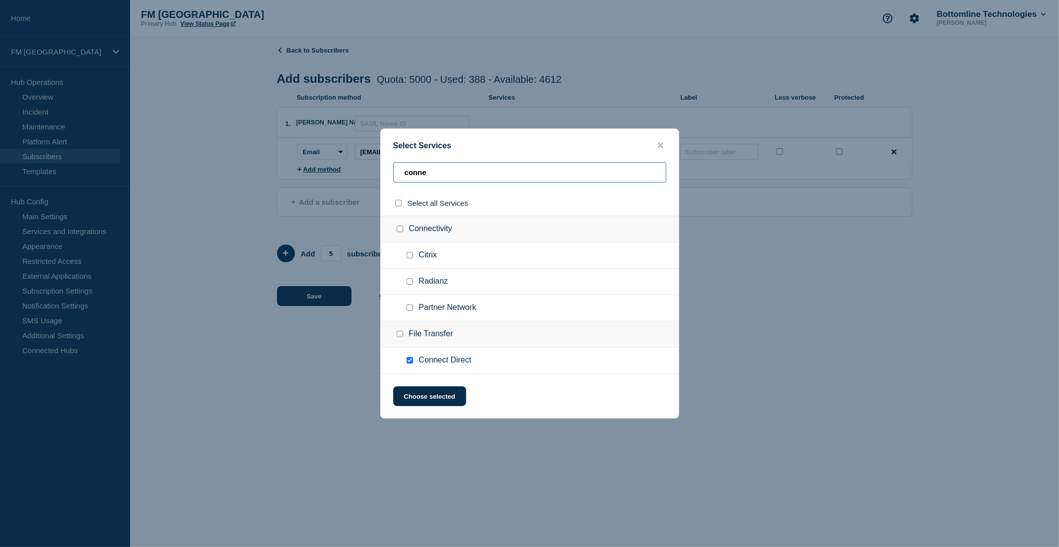
click at [359, 178] on div "Select Services conne Select all Services Connectivity Citrix Radianz Partner N…" at bounding box center [529, 273] width 1059 height 547
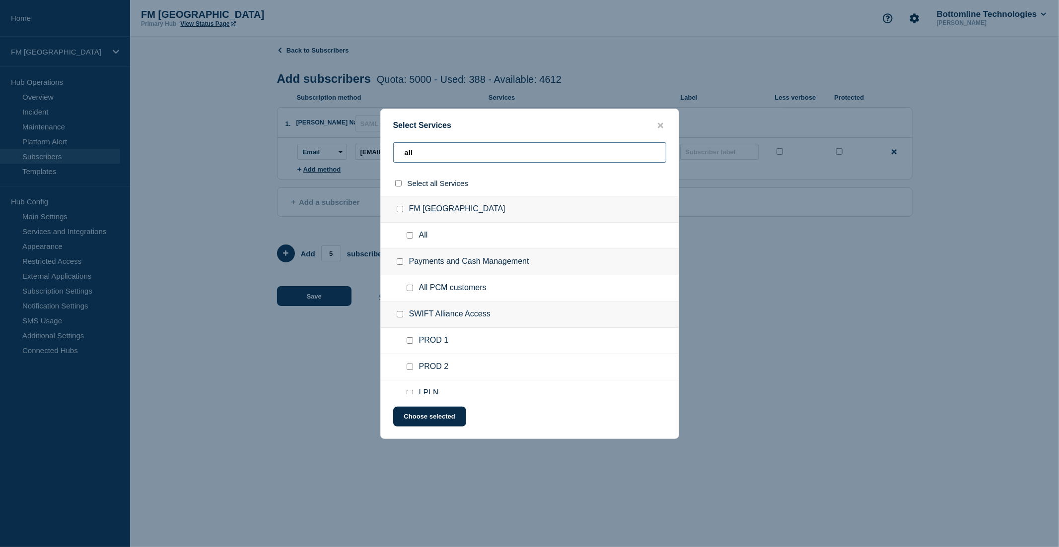
type input "all"
click at [407, 234] on input "All checkbox" at bounding box center [410, 235] width 6 height 6
checkbox input "true"
click at [427, 416] on button "Choose selected" at bounding box center [429, 417] width 73 height 20
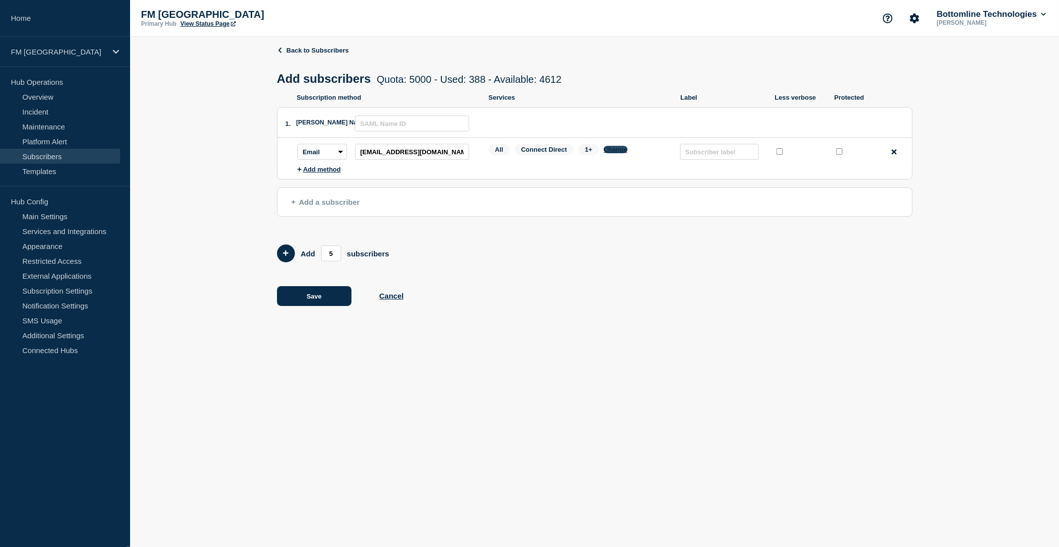
click at [612, 151] on button "Change" at bounding box center [616, 149] width 24 height 7
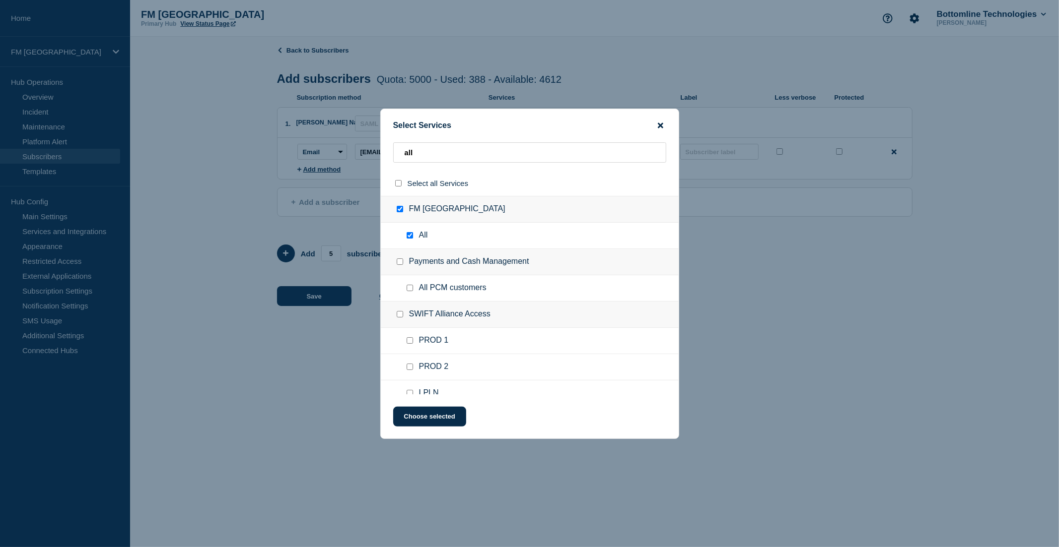
click at [660, 125] on icon "close button" at bounding box center [660, 125] width 5 height 5
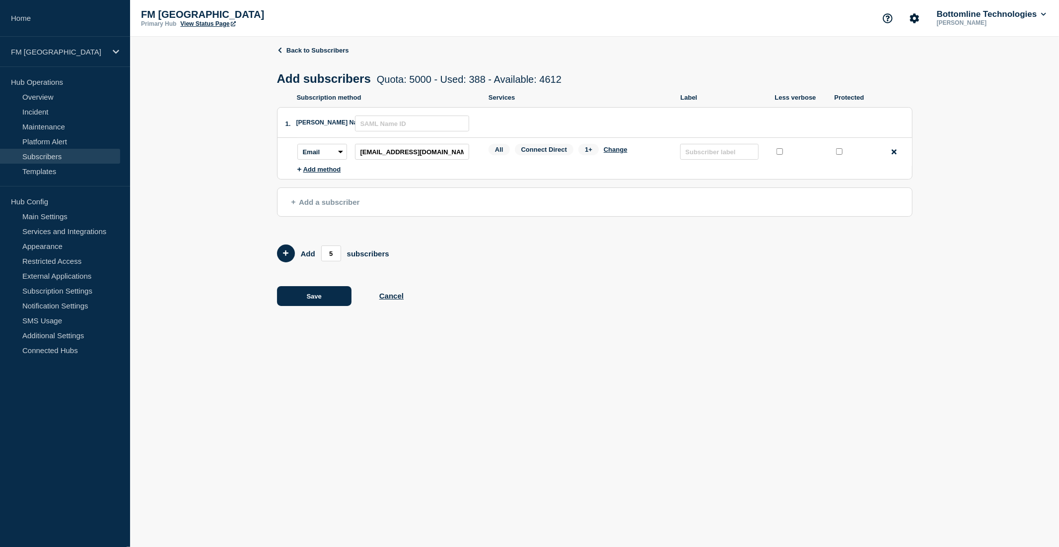
click at [588, 151] on span "1+" at bounding box center [588, 149] width 20 height 11
click at [618, 313] on div "Back to Subscribers Add subscribers Quota: 5000 - Used: 388 - Available: 4612 Q…" at bounding box center [594, 183] width 635 height 293
click at [310, 298] on button "Save" at bounding box center [314, 296] width 74 height 20
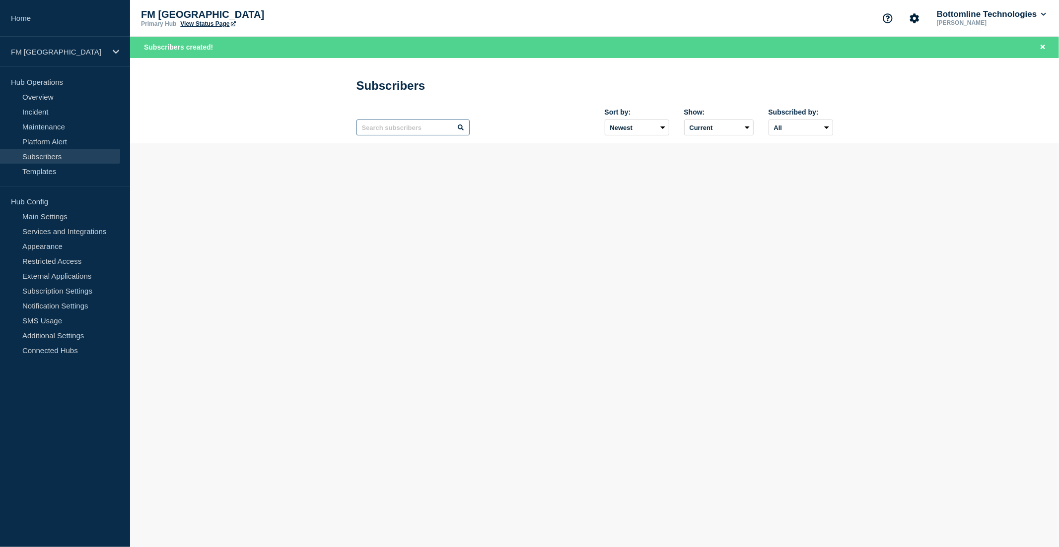
click at [408, 133] on input "text" at bounding box center [412, 128] width 113 height 16
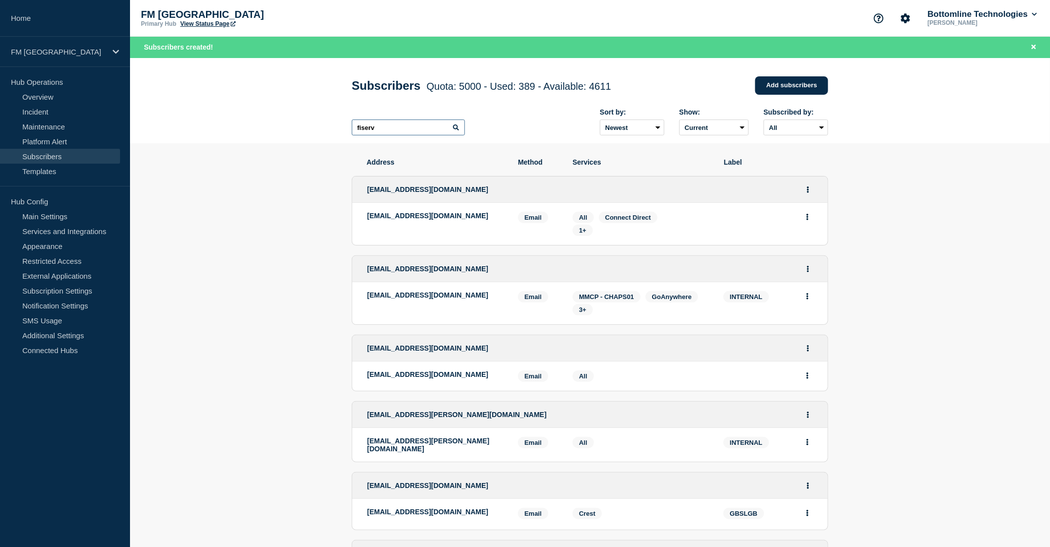
type input "fiserv"
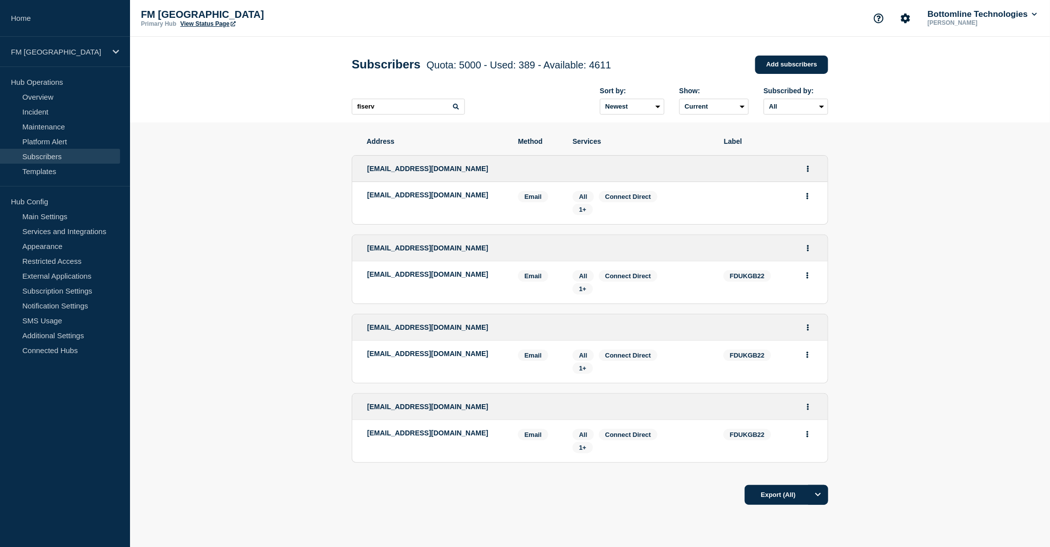
click at [748, 277] on span "FDUKGB22" at bounding box center [748, 276] width 48 height 11
copy span "FDUKGB22"
click at [808, 166] on button "Actions" at bounding box center [808, 168] width 12 height 15
click at [806, 199] on link "Edit" at bounding box center [804, 196] width 11 height 7
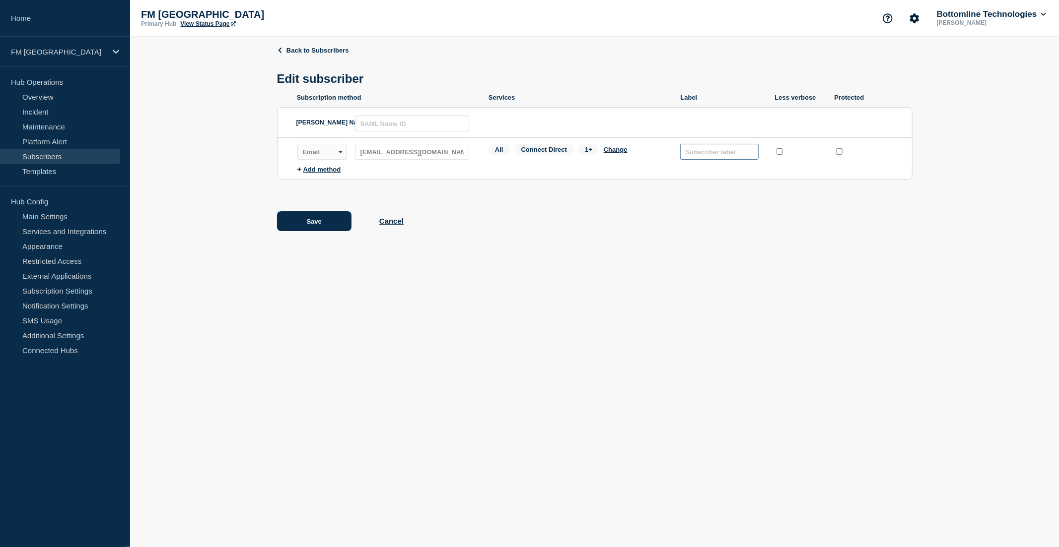
click at [721, 152] on input "text" at bounding box center [719, 152] width 78 height 16
paste input "FDUKGB22"
type input "FDUKGB22"
click at [836, 155] on input "protected checkbox" at bounding box center [839, 151] width 6 height 6
checkbox input "true"
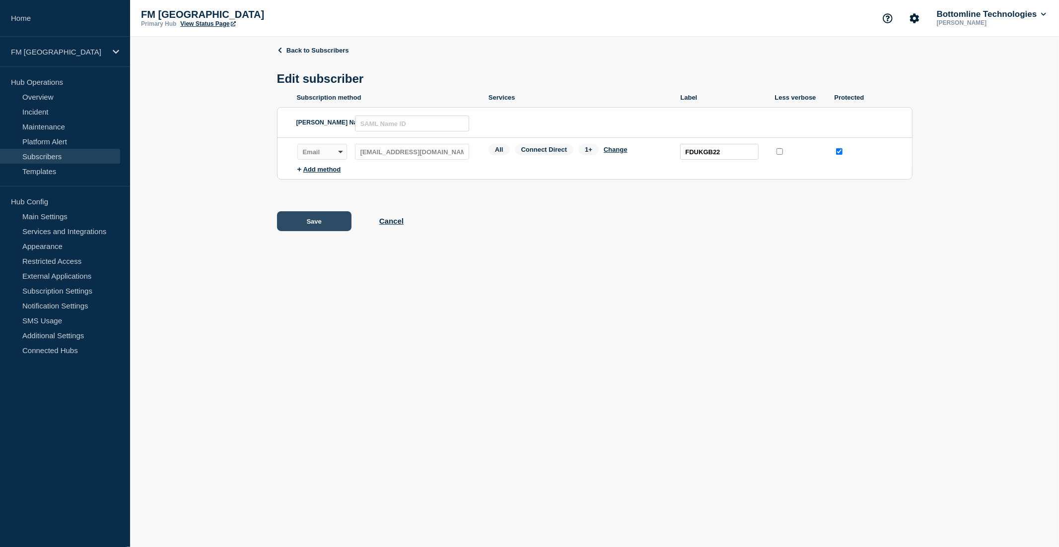
click at [301, 228] on button "Save" at bounding box center [314, 221] width 74 height 20
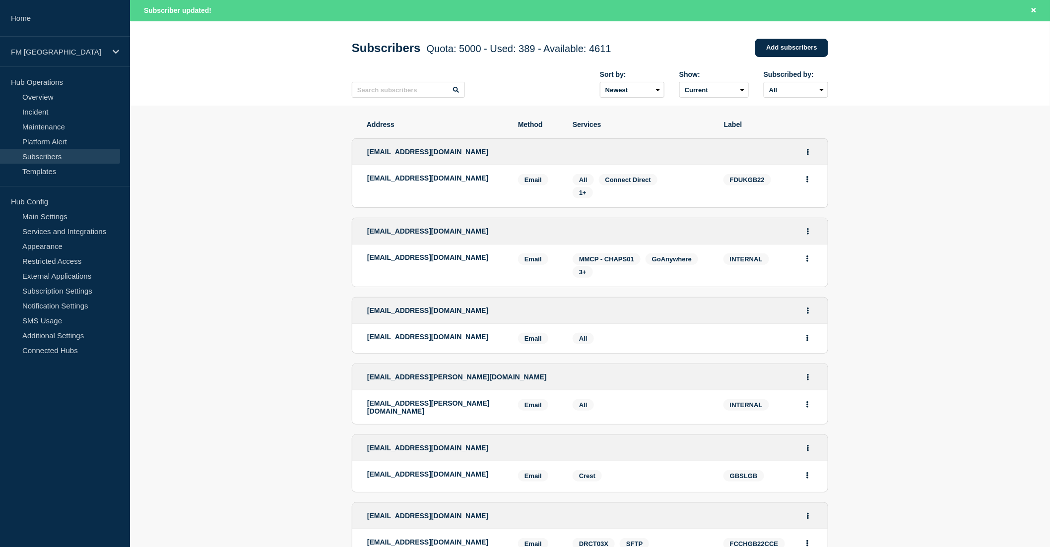
scroll to position [55, 0]
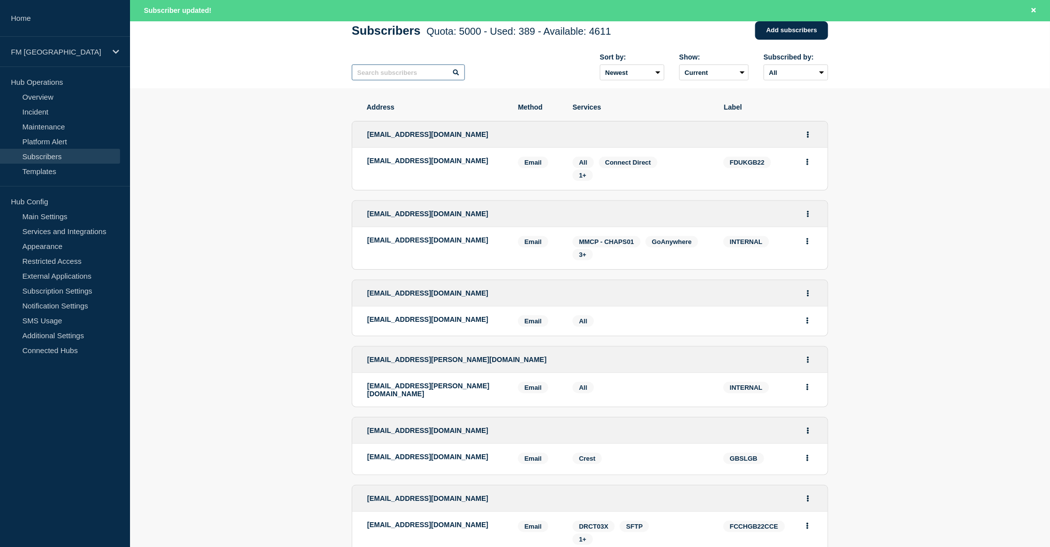
click at [383, 75] on input "text" at bounding box center [408, 73] width 113 height 16
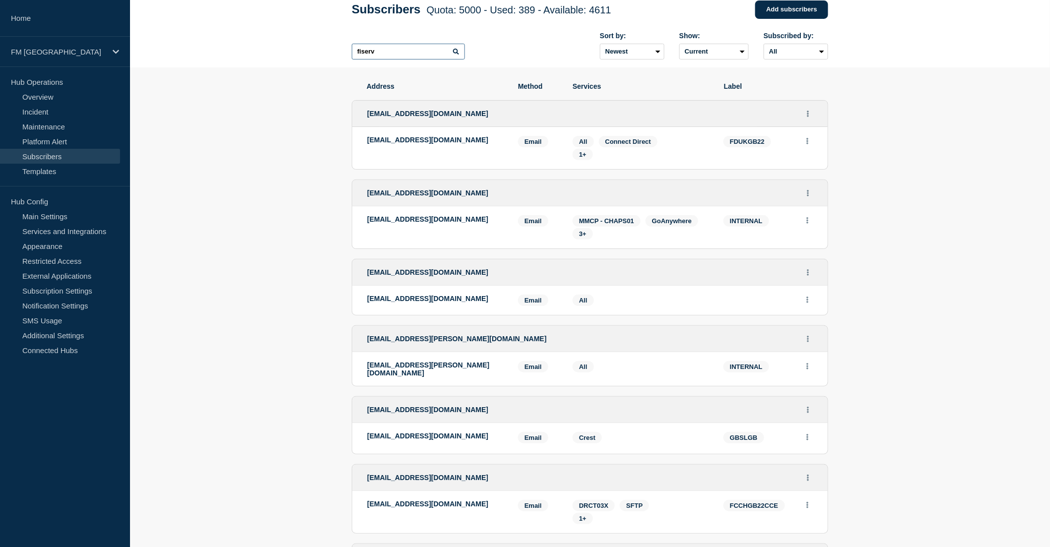
scroll to position [34, 0]
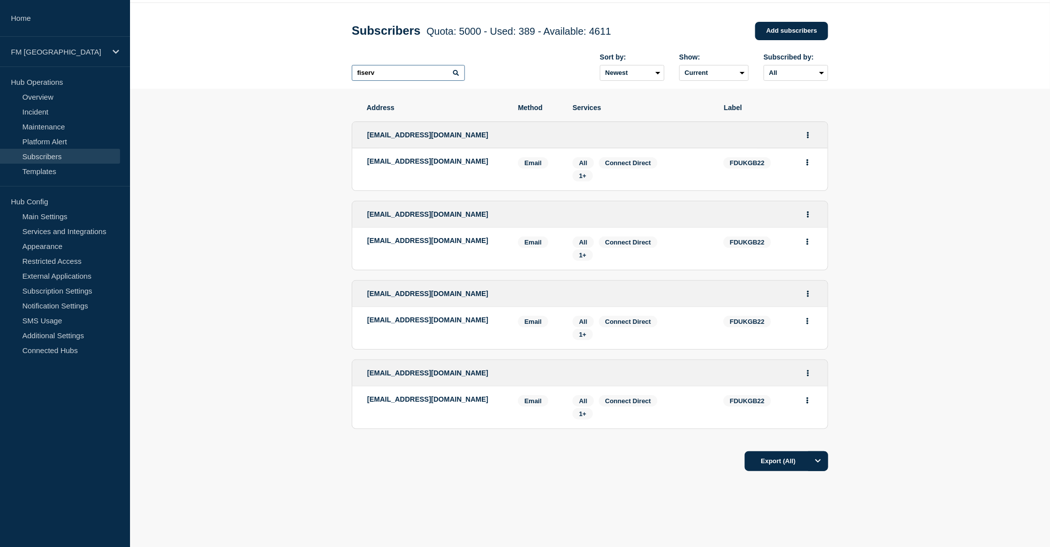
type input "fiserv"
click at [807, 137] on icon "Actions" at bounding box center [808, 135] width 2 height 6
click at [807, 164] on link "Edit" at bounding box center [804, 162] width 11 height 7
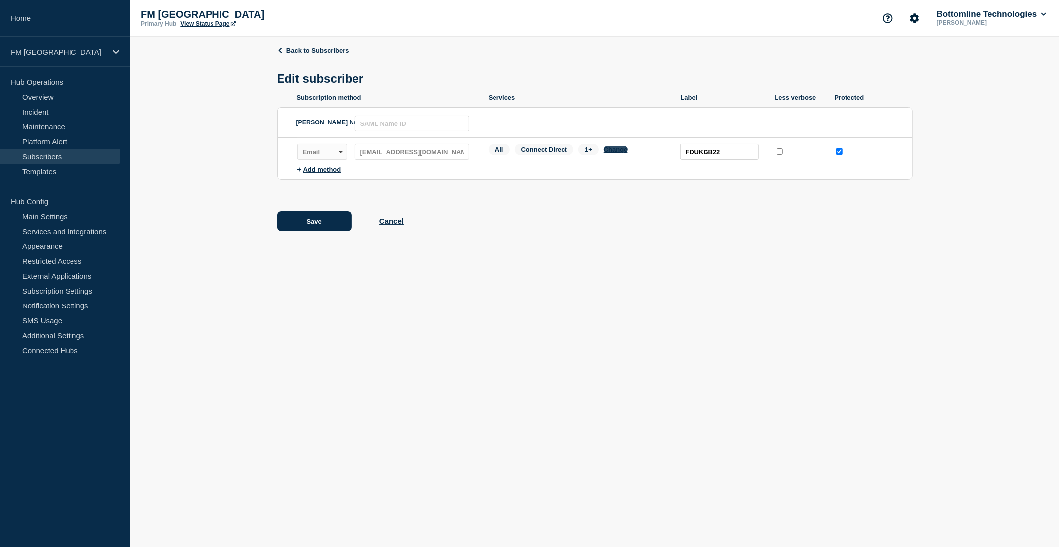
click at [617, 152] on button "Change" at bounding box center [616, 149] width 24 height 7
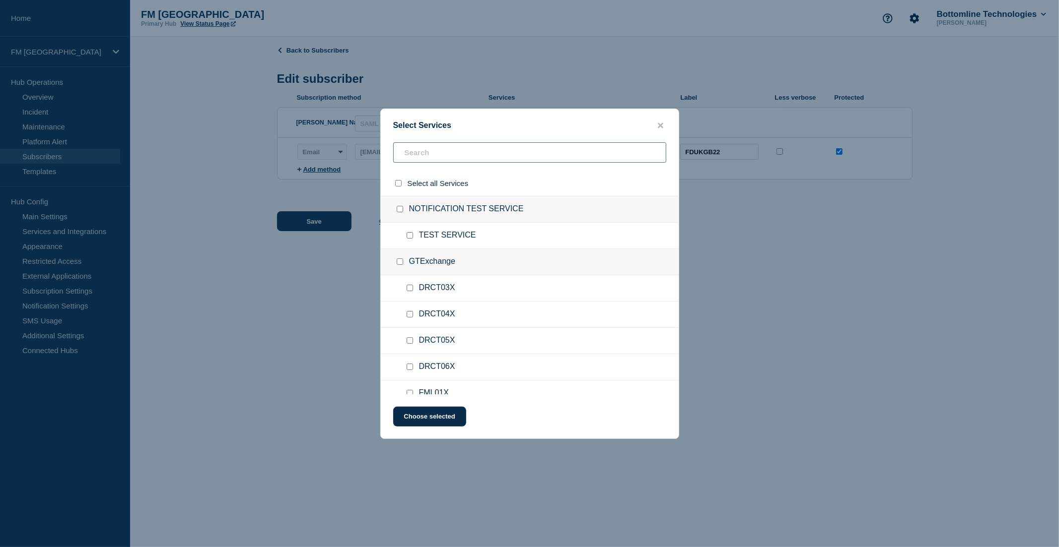
click at [434, 154] on input "text" at bounding box center [529, 152] width 273 height 20
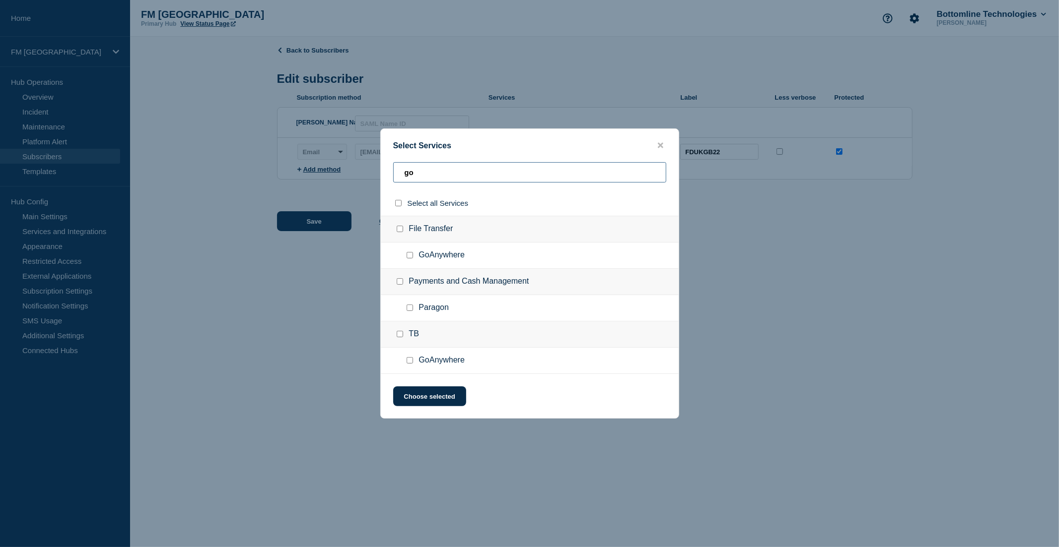
type input "go"
click at [408, 258] on input "GoAnywhere checkbox" at bounding box center [410, 255] width 6 height 6
checkbox input "true"
click at [428, 393] on button "Choose selected" at bounding box center [429, 397] width 73 height 20
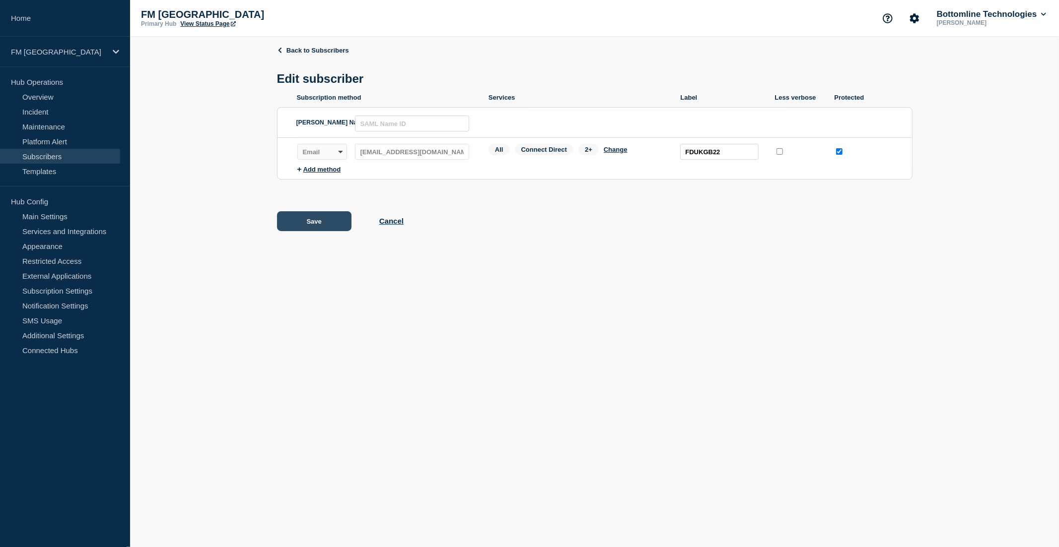
click at [321, 223] on button "Save" at bounding box center [314, 221] width 74 height 20
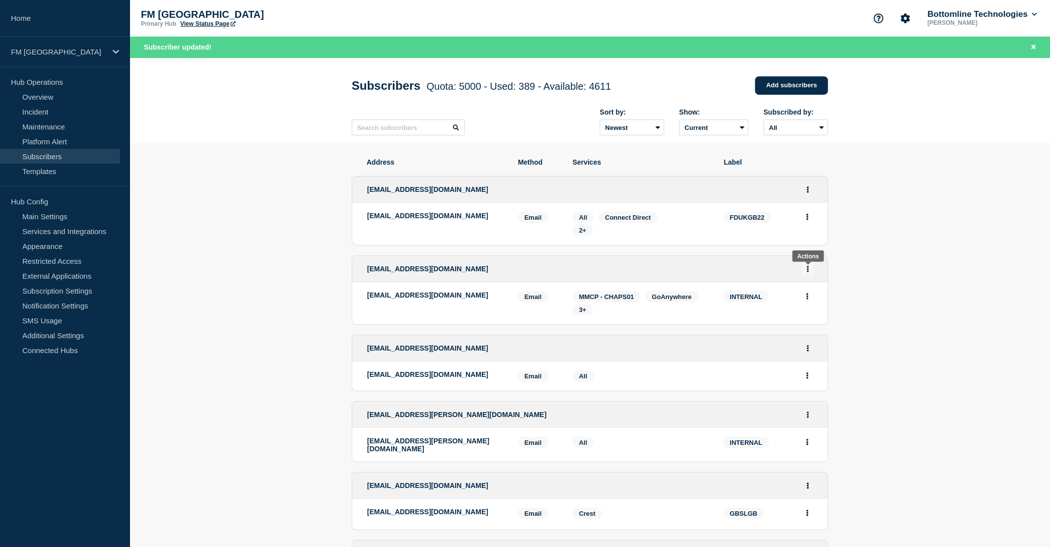
click at [812, 269] on button "Actions" at bounding box center [808, 269] width 12 height 15
click at [802, 298] on link "Edit" at bounding box center [804, 296] width 11 height 7
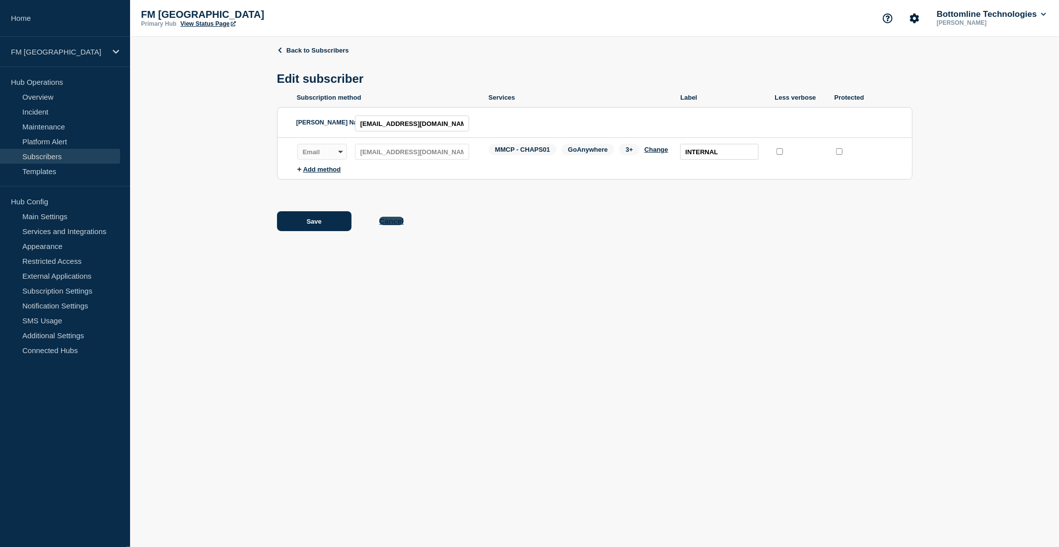
click at [393, 222] on button "Cancel" at bounding box center [391, 221] width 24 height 8
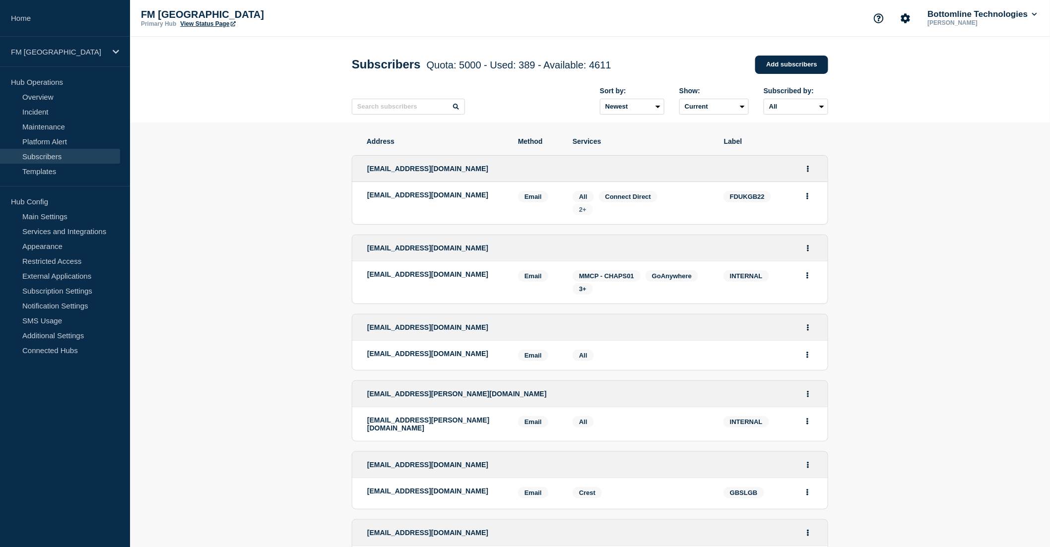
click at [586, 212] on span "2+" at bounding box center [582, 209] width 7 height 7
click at [379, 110] on input "text" at bounding box center [408, 107] width 113 height 16
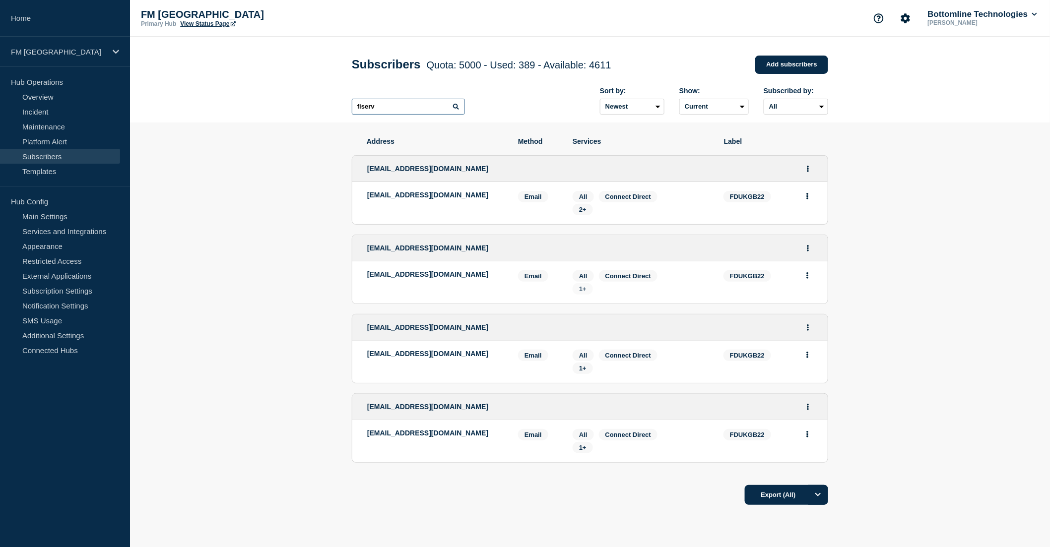
type input "fiserv"
click at [581, 290] on span "1+" at bounding box center [582, 288] width 7 height 7
click at [676, 258] on div "gcc-uki@fiserv.com" at bounding box center [590, 248] width 476 height 26
click at [807, 249] on icon "Actions" at bounding box center [808, 248] width 2 height 6
click at [806, 276] on link "Edit" at bounding box center [804, 275] width 11 height 7
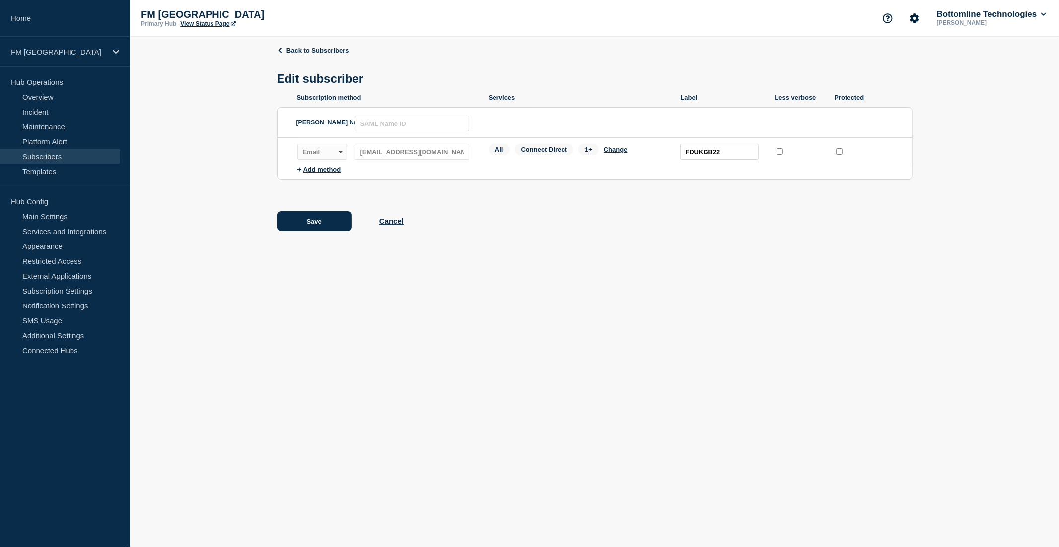
click at [840, 155] on input "protected checkbox" at bounding box center [839, 151] width 6 height 6
checkbox input "true"
click at [608, 153] on button "Change" at bounding box center [616, 149] width 24 height 7
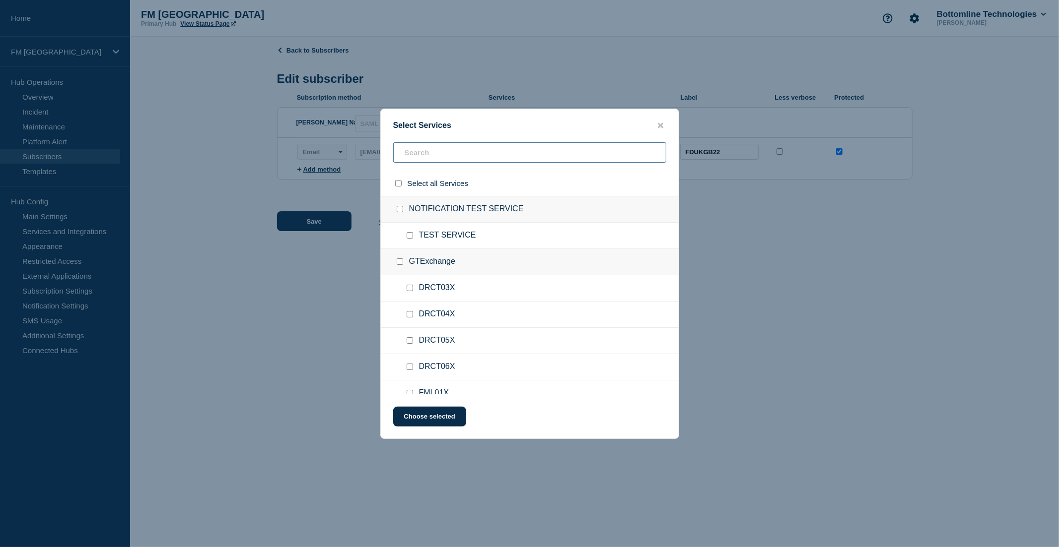
click at [422, 156] on input "text" at bounding box center [529, 152] width 273 height 20
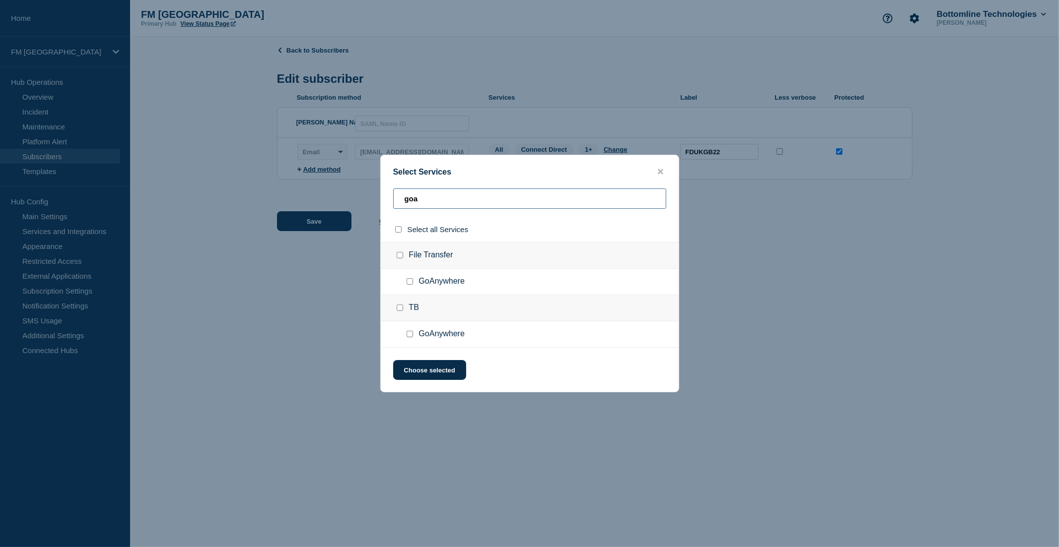
type input "goa"
click at [409, 283] on input "GoAnywhere checkbox" at bounding box center [410, 281] width 6 height 6
checkbox input "true"
drag, startPoint x: 434, startPoint y: 368, endPoint x: 391, endPoint y: 366, distance: 42.7
click at [372, 407] on div "Select Services goa Select all Services File Transfer GoAnywhere TB GoAnywhere …" at bounding box center [529, 273] width 1059 height 547
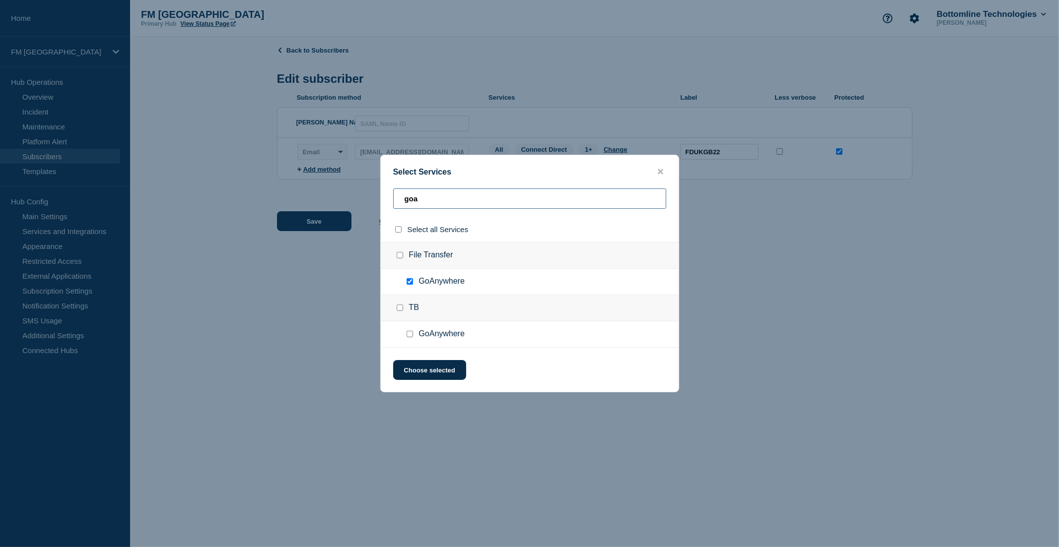
drag, startPoint x: 435, startPoint y: 199, endPoint x: 375, endPoint y: 196, distance: 60.1
click at [375, 196] on div "Select Services goa Select all Services File Transfer GoAnywhere TB GoAnywhere …" at bounding box center [529, 273] width 1059 height 547
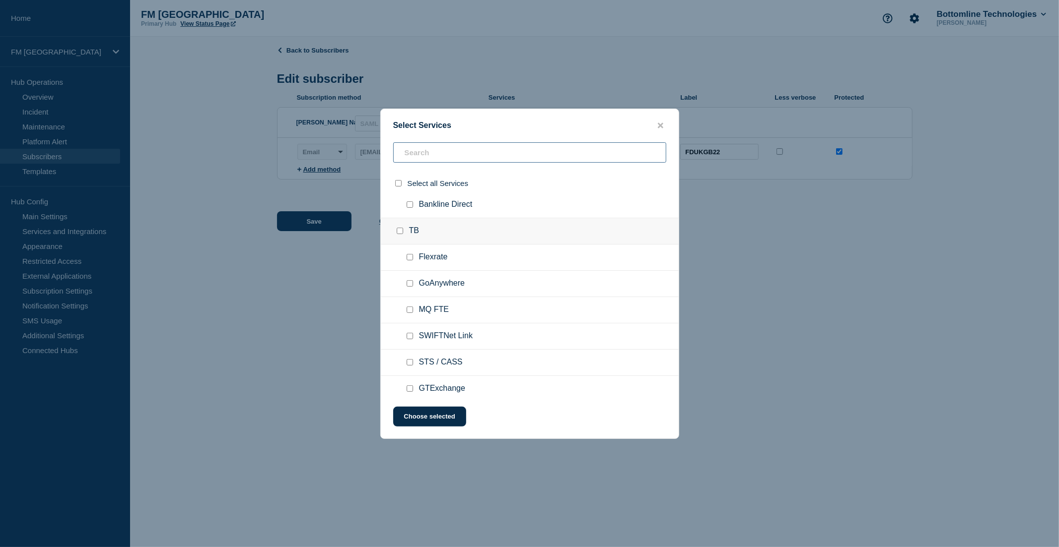
scroll to position [3676, 0]
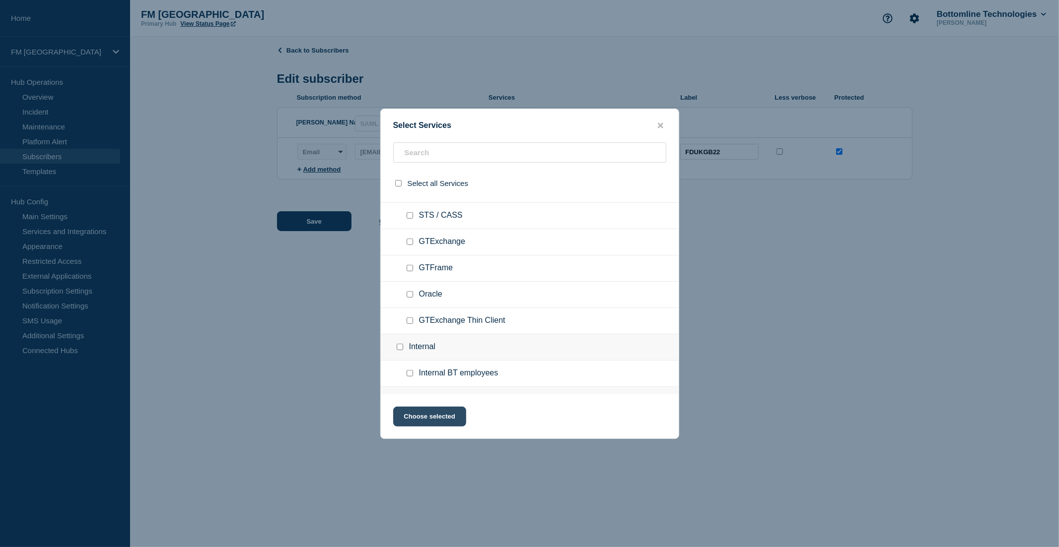
click at [420, 417] on button "Choose selected" at bounding box center [429, 417] width 73 height 20
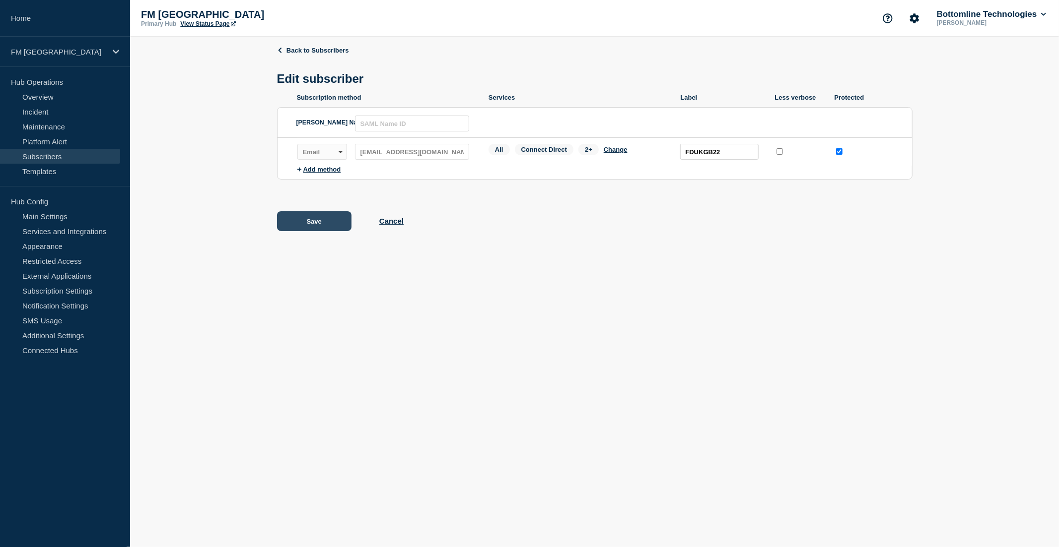
click at [298, 226] on button "Save" at bounding box center [314, 221] width 74 height 20
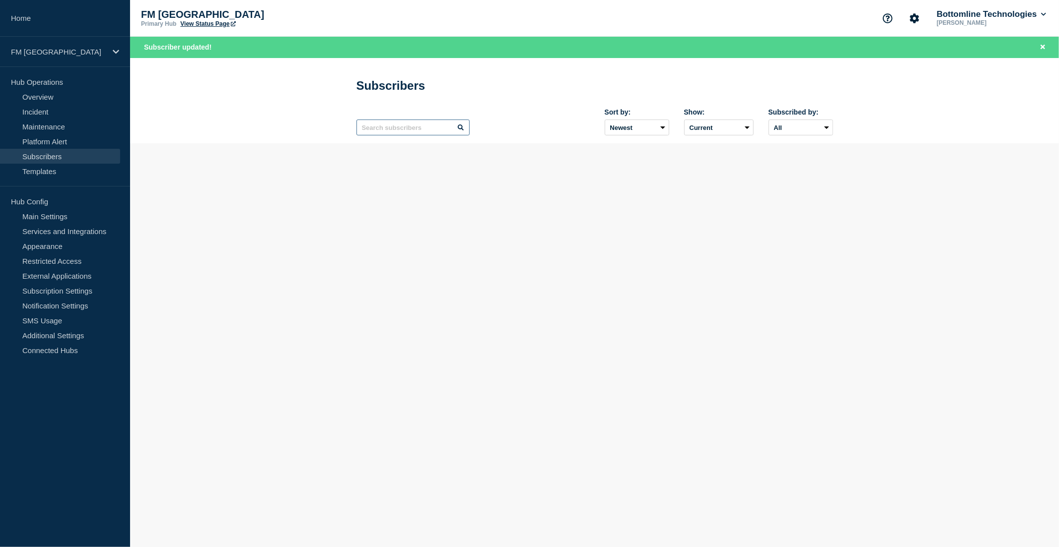
click at [375, 122] on input "text" at bounding box center [412, 128] width 113 height 16
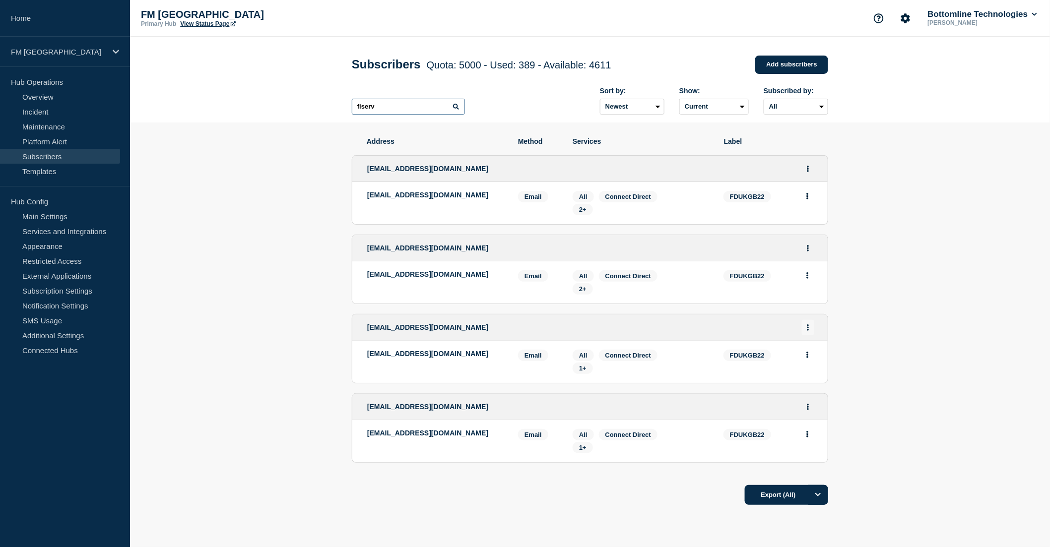
type input "fiserv"
click at [810, 330] on button "Actions" at bounding box center [808, 327] width 12 height 15
click at [805, 354] on link "Edit" at bounding box center [804, 355] width 11 height 7
click at [809, 413] on button "Actions" at bounding box center [808, 407] width 12 height 15
click at [805, 437] on link "Edit" at bounding box center [804, 434] width 11 height 7
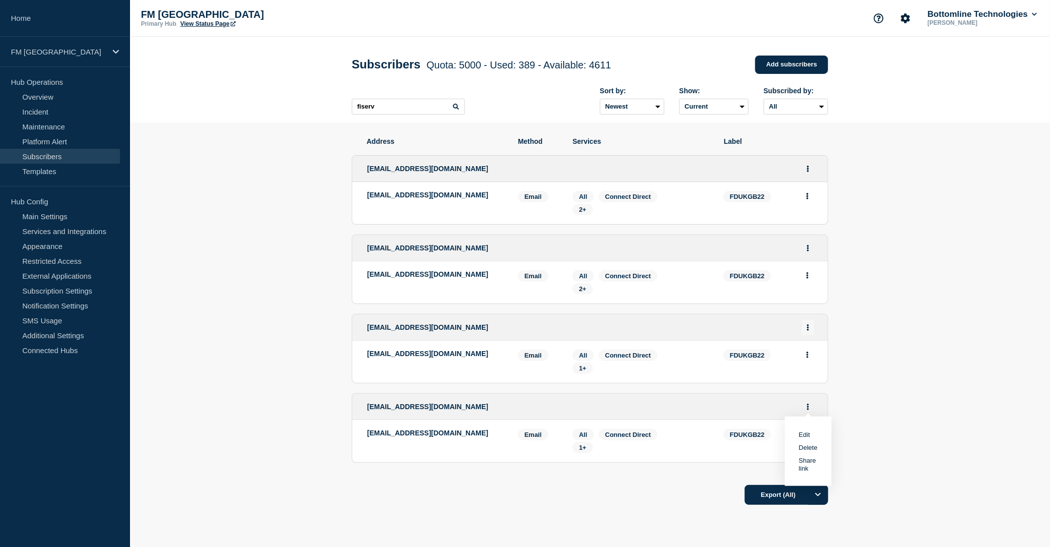
click at [810, 327] on button "Actions" at bounding box center [808, 327] width 12 height 15
click at [807, 356] on link "Edit" at bounding box center [804, 355] width 11 height 7
click at [996, 284] on section "Address Method Services Label emeaukbatchsupport@fiserv.com emeaukbatchsupport@…" at bounding box center [590, 352] width 920 height 458
click at [408, 106] on input "fiserv" at bounding box center [408, 107] width 113 height 16
click at [232, 362] on section "Address Method Services Label emeaukbatchsupport@fiserv.com emeaukbatchsupport@…" at bounding box center [590, 352] width 920 height 458
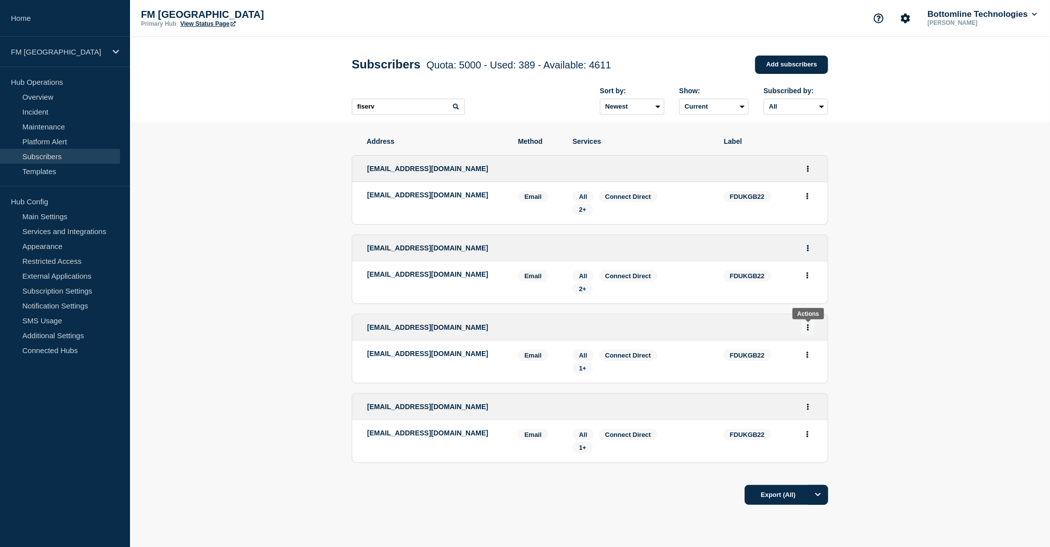
click at [809, 329] on icon "Actions" at bounding box center [809, 328] width 2 height 6
click at [811, 368] on button "Delete" at bounding box center [808, 368] width 19 height 7
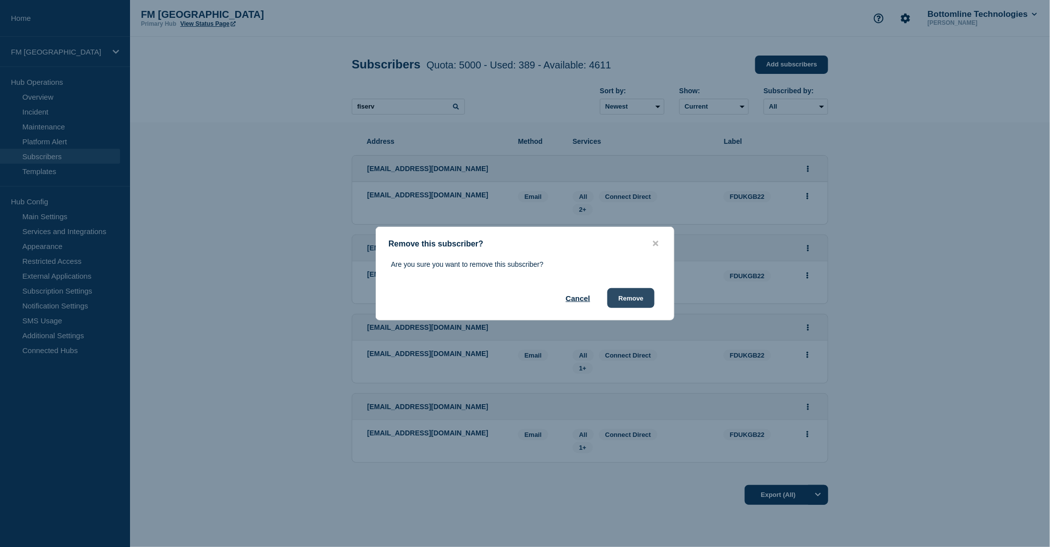
click at [625, 294] on button "Remove" at bounding box center [631, 298] width 47 height 20
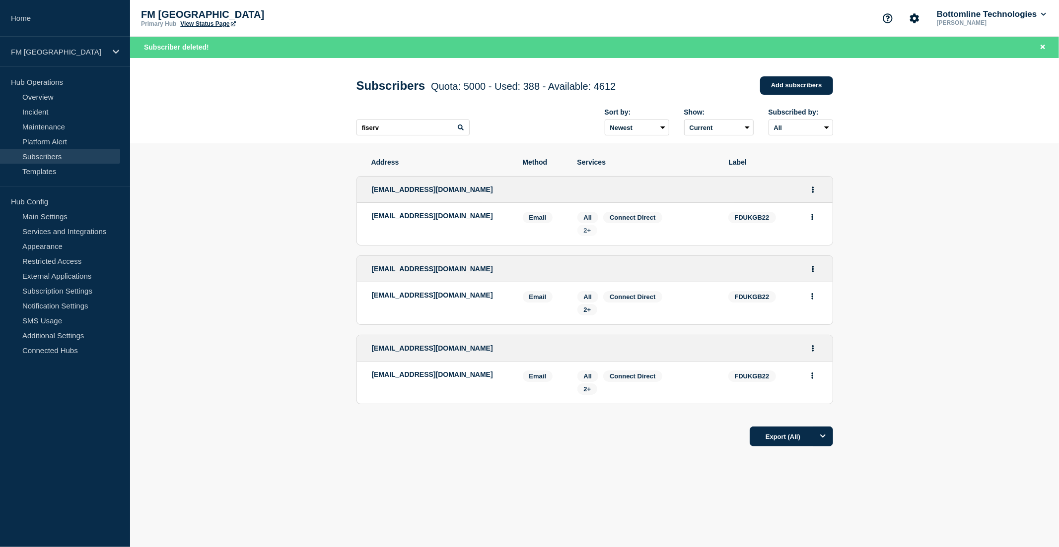
click at [584, 232] on span "2+" at bounding box center [587, 230] width 7 height 7
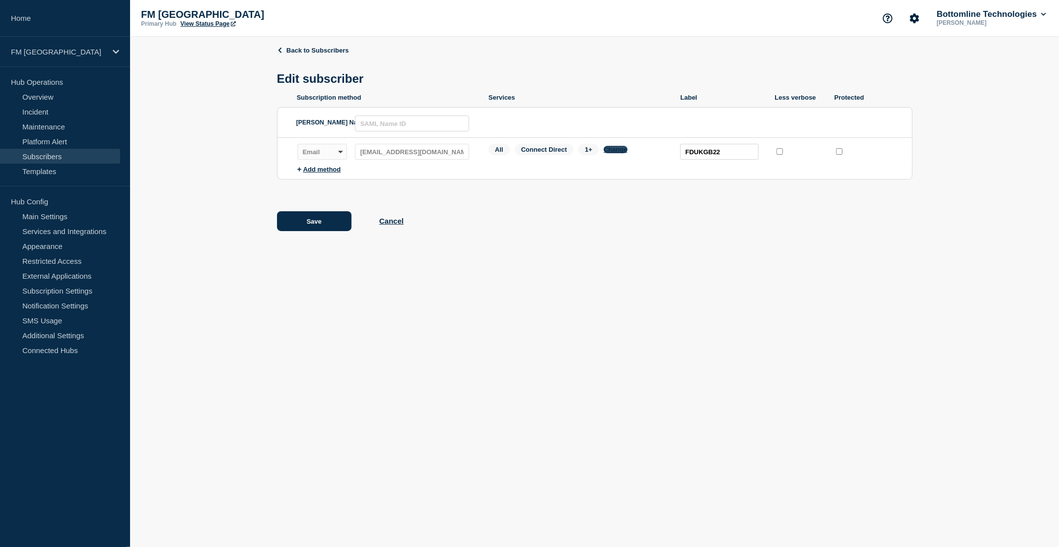
click at [614, 151] on button "Change" at bounding box center [616, 149] width 24 height 7
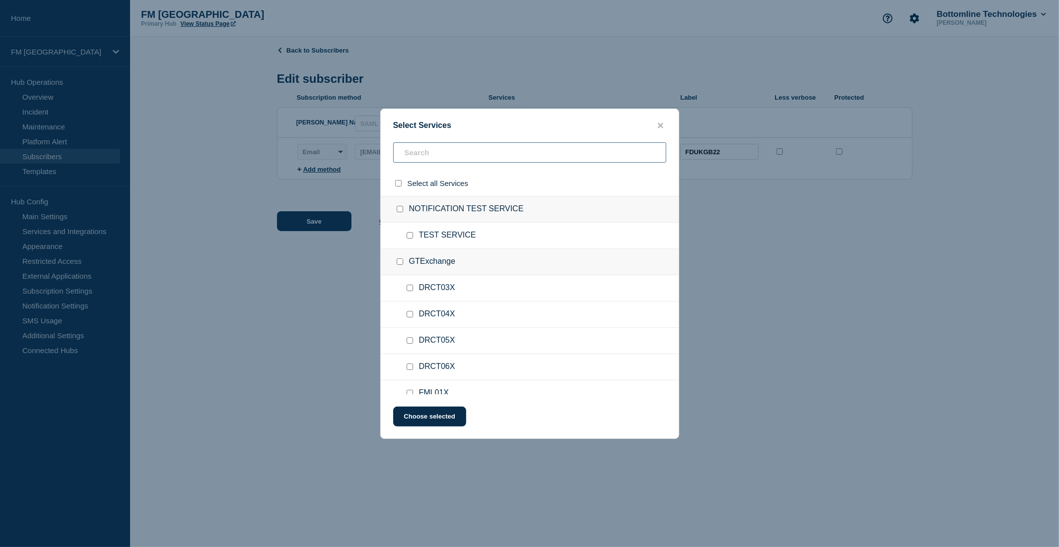
click at [431, 156] on input "text" at bounding box center [529, 152] width 273 height 20
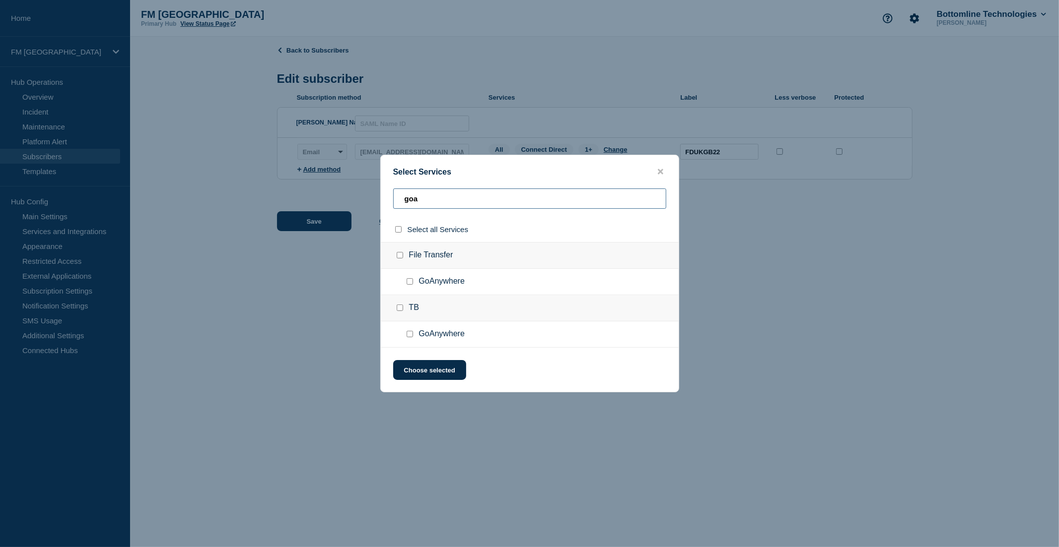
type input "goa"
click at [412, 283] on input "GoAnywhere checkbox" at bounding box center [410, 281] width 6 height 6
checkbox input "true"
click at [433, 370] on button "Choose selected" at bounding box center [429, 370] width 73 height 20
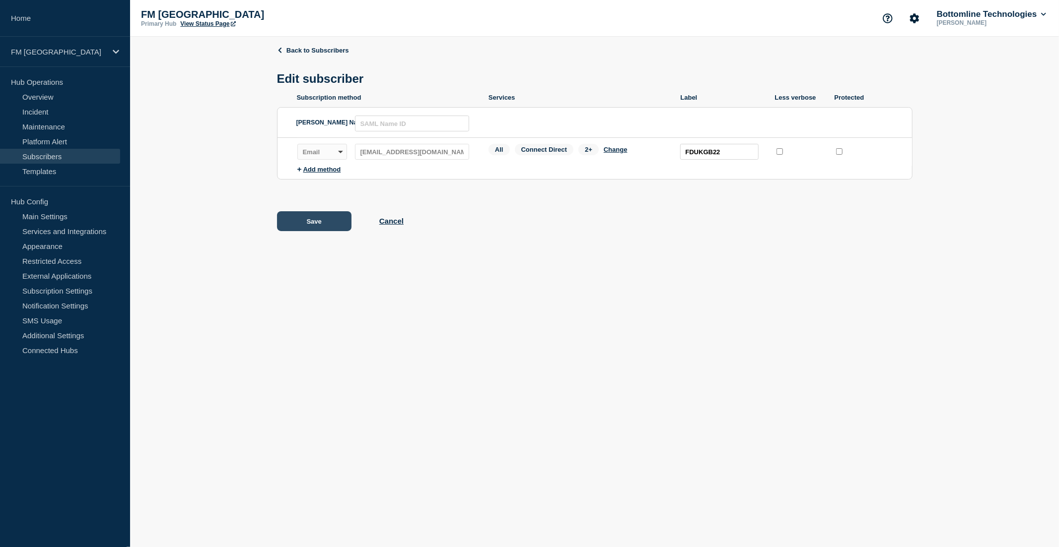
click at [318, 224] on button "Save" at bounding box center [314, 221] width 74 height 20
click at [835, 154] on div at bounding box center [854, 151] width 40 height 9
click at [838, 154] on input "protected checkbox" at bounding box center [839, 151] width 6 height 6
checkbox input "true"
click at [623, 147] on div "All Connect Direct 1+ Change" at bounding box center [579, 151] width 182 height 15
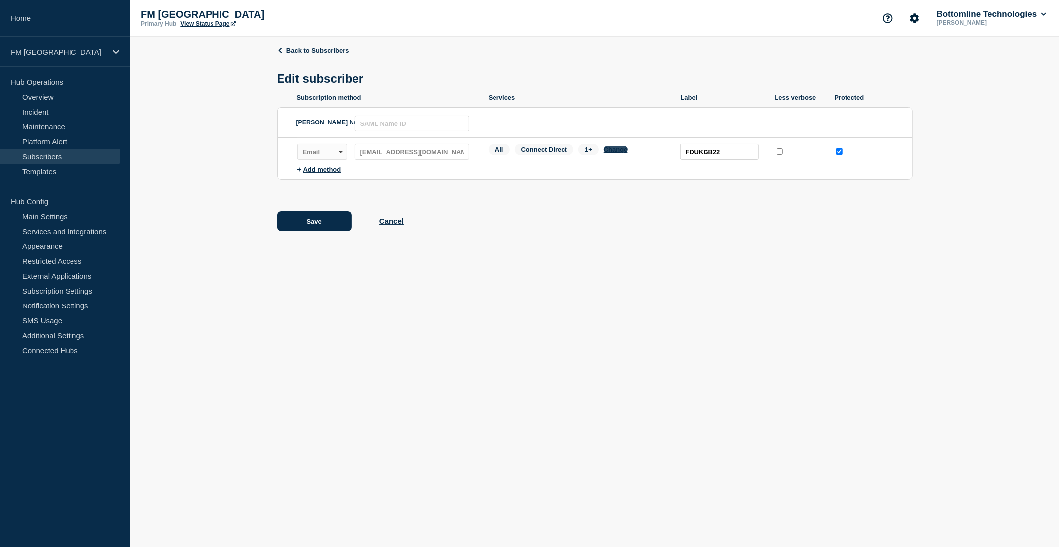
click at [619, 151] on button "Change" at bounding box center [616, 149] width 24 height 7
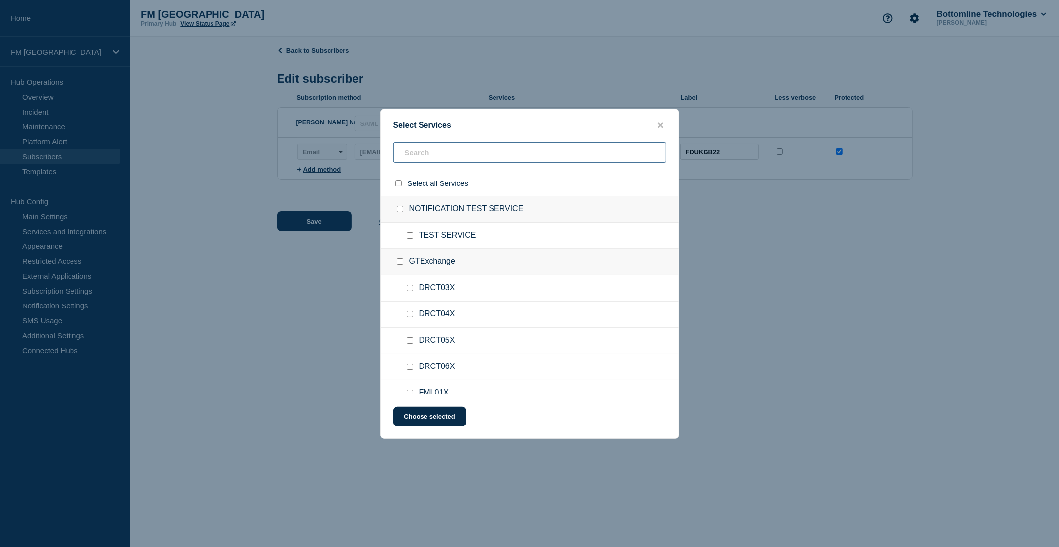
click at [428, 155] on input "text" at bounding box center [529, 152] width 273 height 20
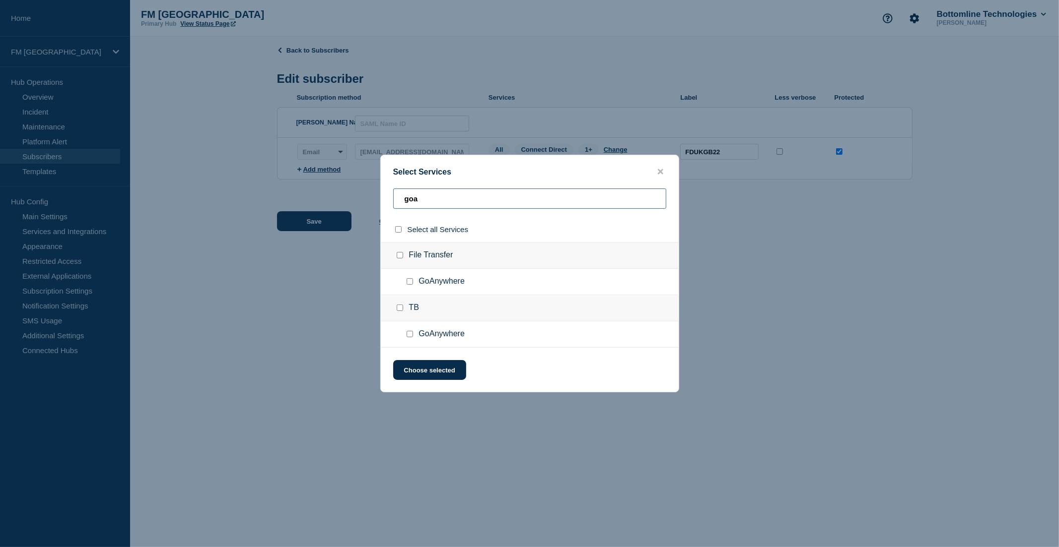
type input "goa"
click at [409, 282] on input "GoAnywhere checkbox" at bounding box center [410, 281] width 6 height 6
checkbox input "true"
click at [432, 379] on button "Choose selected" at bounding box center [429, 370] width 73 height 20
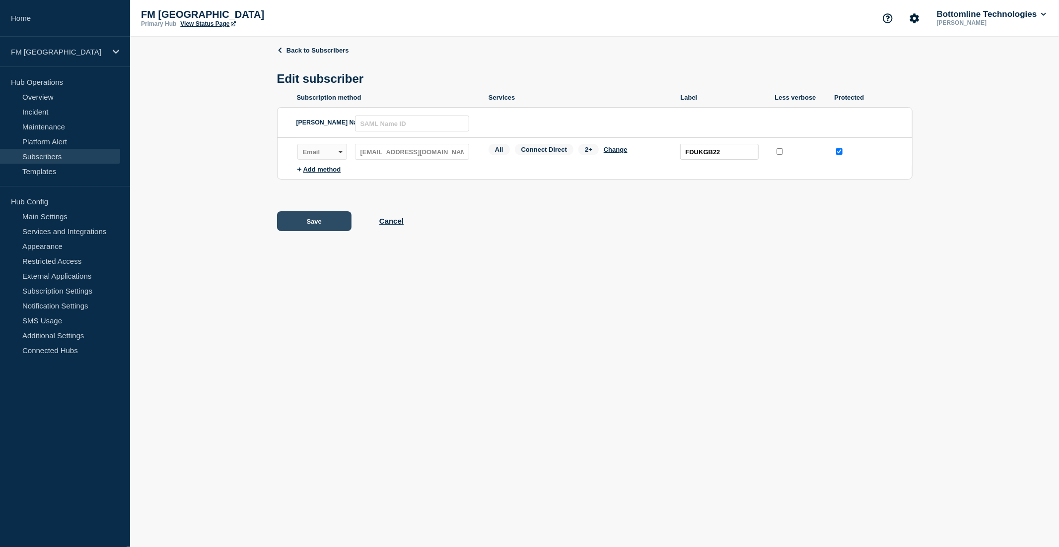
click at [321, 219] on button "Save" at bounding box center [314, 221] width 74 height 20
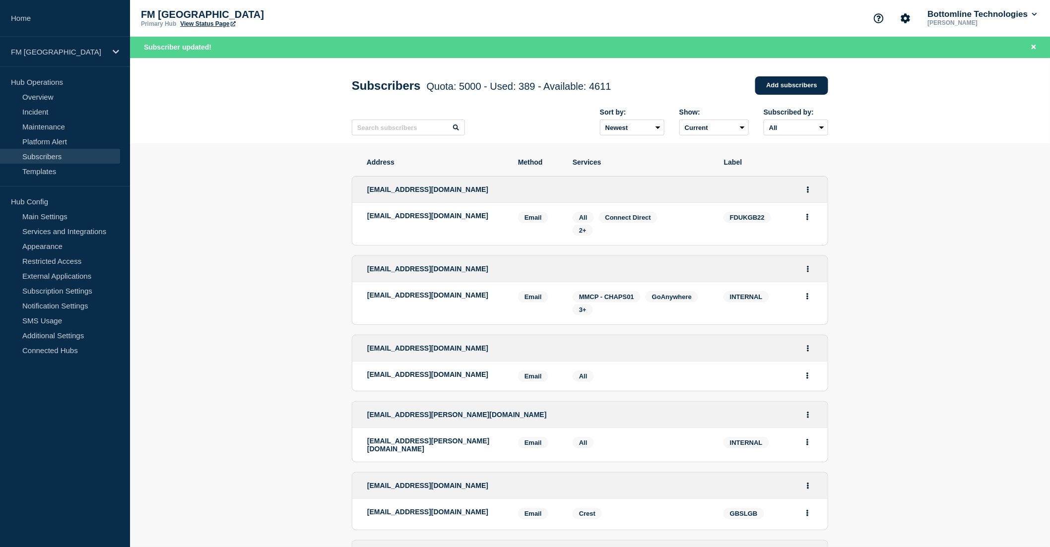
click at [757, 218] on span "FDUKGB22" at bounding box center [748, 217] width 48 height 11
copy span "FDUKGB22"
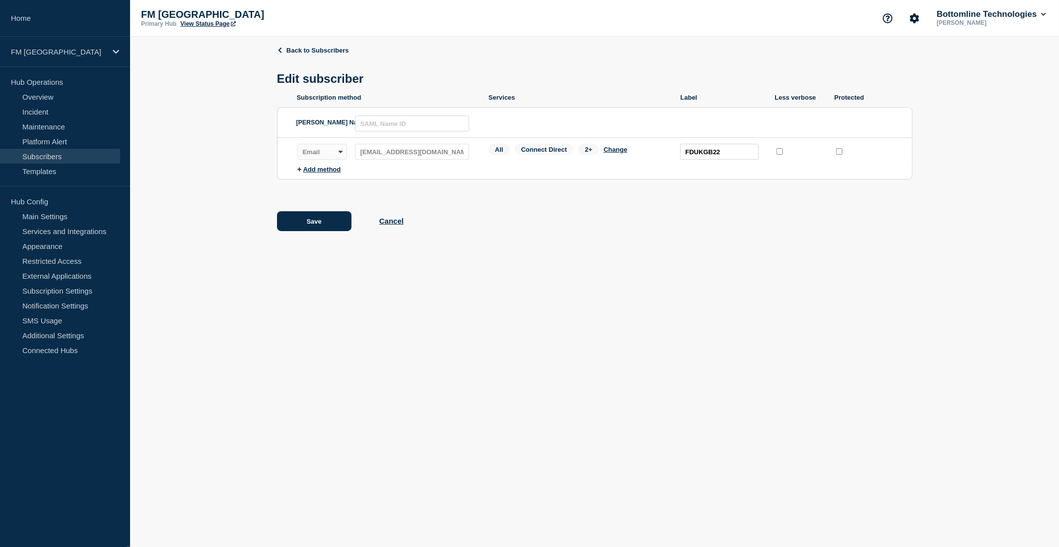
click at [837, 155] on input "protected checkbox" at bounding box center [839, 151] width 6 height 6
checkbox input "true"
click at [312, 216] on button "Save" at bounding box center [314, 221] width 74 height 20
